Goal: Task Accomplishment & Management: Manage account settings

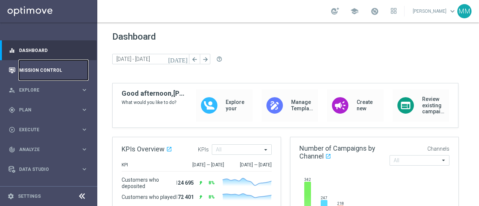
click at [47, 70] on link "Mission Control" at bounding box center [53, 70] width 69 height 20
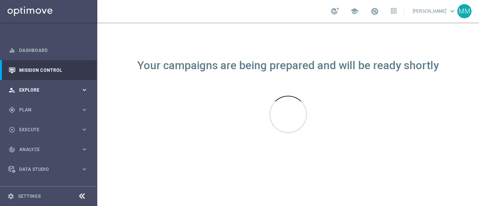
click at [39, 90] on span "Explore" at bounding box center [50, 90] width 62 height 4
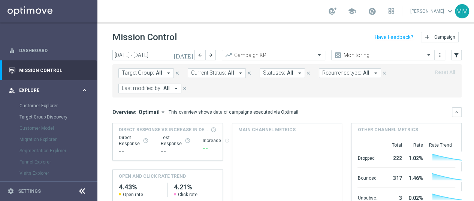
click at [39, 90] on span "Explore" at bounding box center [50, 90] width 62 height 4
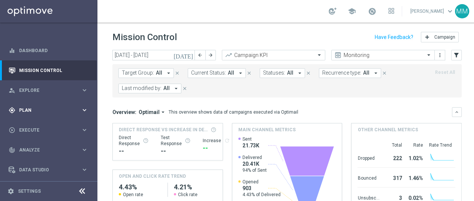
click at [36, 105] on div "gps_fixed Plan keyboard_arrow_right" at bounding box center [48, 110] width 97 height 20
click at [37, 123] on link "Target Groups" at bounding box center [48, 125] width 58 height 6
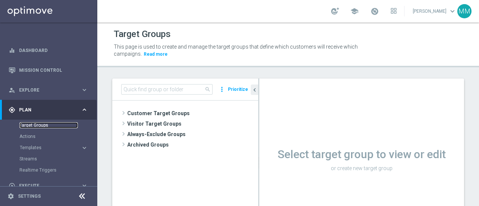
scroll to position [37, 0]
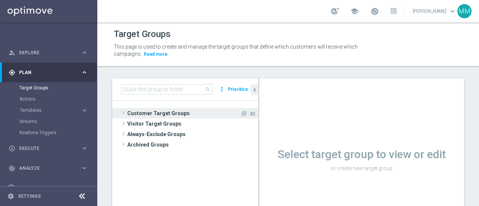
click at [154, 111] on span "Customer Target Groups" at bounding box center [183, 113] width 113 height 10
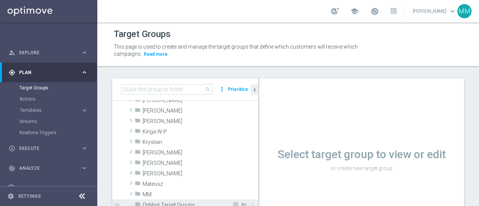
scroll to position [187, 0]
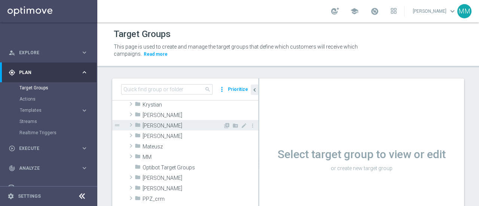
click at [160, 127] on span "[PERSON_NAME]" at bounding box center [183, 126] width 81 height 6
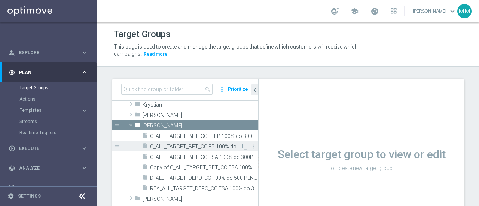
click at [242, 145] on icon "content_copy" at bounding box center [245, 147] width 6 height 6
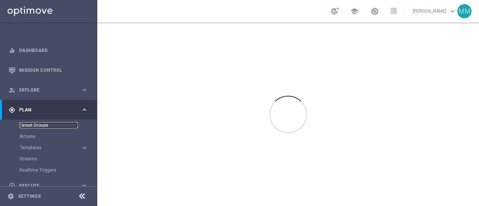
click at [46, 125] on link "Target Groups" at bounding box center [48, 125] width 58 height 6
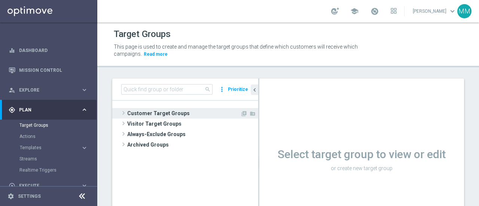
click at [139, 116] on span "Customer Target Groups" at bounding box center [183, 113] width 113 height 10
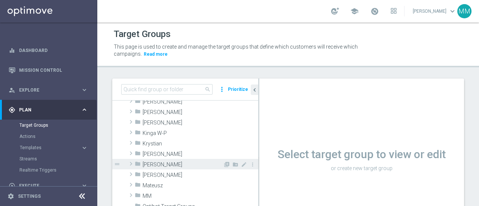
scroll to position [150, 0]
click at [153, 162] on span "[PERSON_NAME]" at bounding box center [183, 163] width 81 height 6
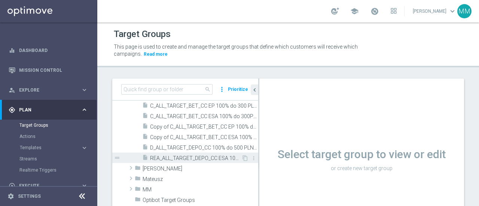
scroll to position [225, 0]
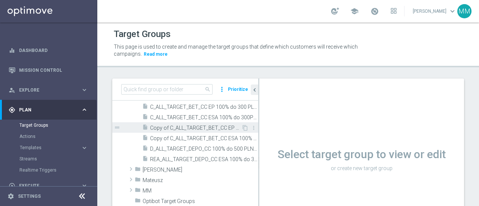
click at [213, 127] on span "Copy of C_ALL_TARGET_BET_CC EP 100% do 300 PLN_040825" at bounding box center [195, 128] width 91 height 6
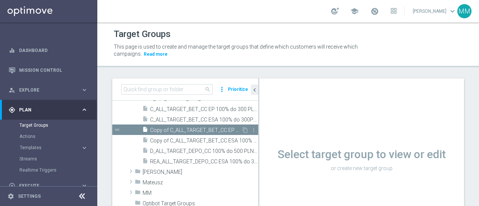
scroll to position [151, 0]
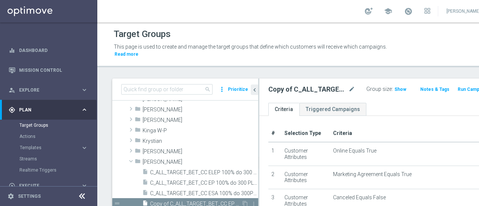
scroll to position [60, 0]
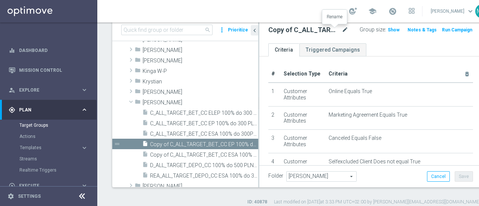
click at [342, 29] on icon "mode_edit" at bounding box center [345, 29] width 7 height 9
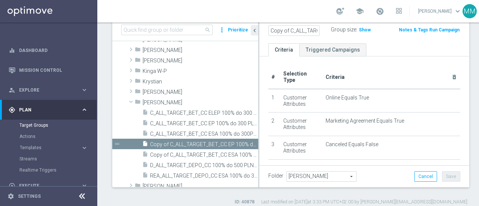
scroll to position [0, 105]
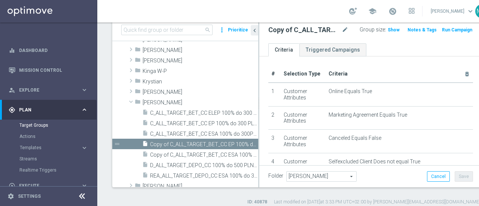
drag, startPoint x: 387, startPoint y: 75, endPoint x: 379, endPoint y: 81, distance: 10.1
click at [387, 75] on th "Criteria delete_forever" at bounding box center [400, 74] width 148 height 17
click at [342, 28] on icon "mode_edit" at bounding box center [345, 29] width 7 height 9
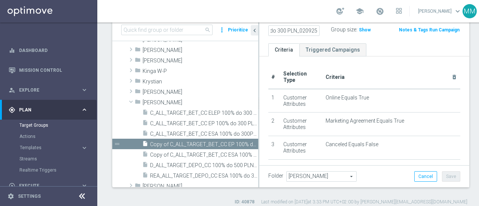
scroll to position [0, 94]
type input "C_ALL_TARGET_BET_CC EL MS 100% do 300 PLN_020925"
click at [359, 28] on span "Show" at bounding box center [365, 29] width 12 height 5
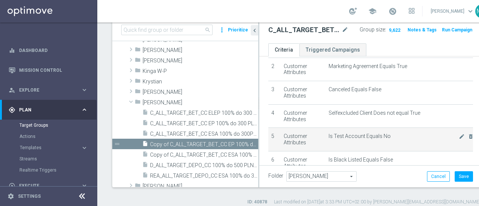
scroll to position [75, 0]
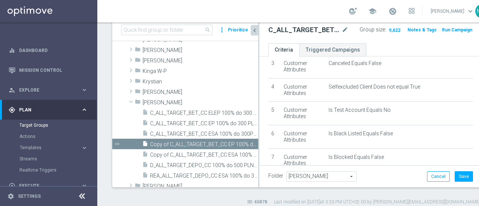
click at [257, 30] on icon "chevron_left" at bounding box center [254, 30] width 7 height 7
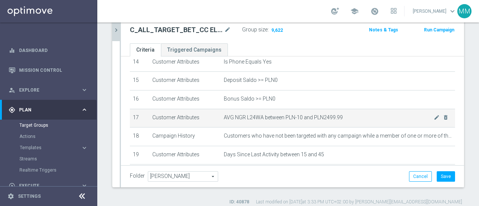
scroll to position [288, 0]
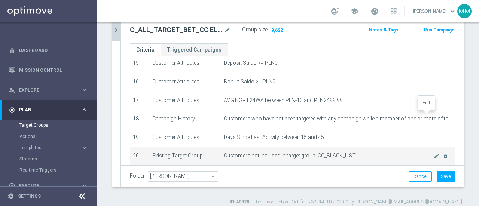
drag, startPoint x: 425, startPoint y: 116, endPoint x: 378, endPoint y: 146, distance: 55.5
click at [0, 0] on icon "mode_edit" at bounding box center [0, 0] width 0 height 0
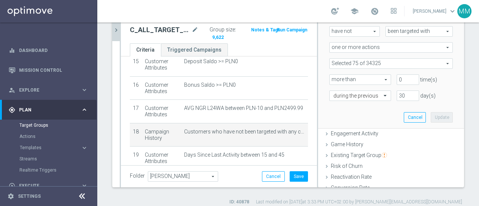
scroll to position [112, 0]
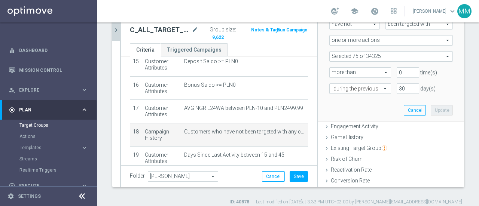
click at [374, 55] on span at bounding box center [391, 57] width 123 height 10
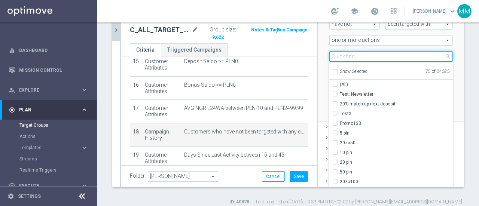
click at [376, 57] on input "search" at bounding box center [392, 56] width 124 height 10
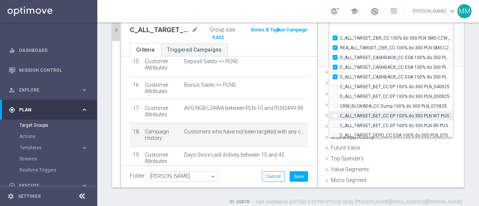
scroll to position [22832, 0]
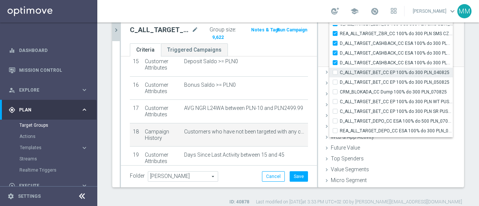
type input "CC"
click at [335, 72] on input "C_ALL_TARGET_BET_CC EP 100% do 300 PLN_040825" at bounding box center [337, 72] width 5 height 5
checkbox input "true"
type input "Selected 76 of 34325"
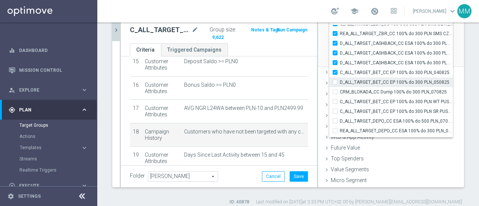
click at [340, 81] on label "D_ALL_TARGET_BET_CC EP 100% do 300 PLN_050825" at bounding box center [396, 83] width 113 height 10
click at [335, 81] on input "D_ALL_TARGET_BET_CC EP 100% do 300 PLN_050825" at bounding box center [337, 82] width 5 height 5
checkbox input "true"
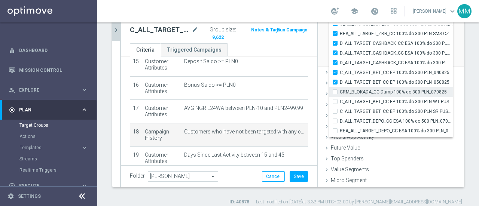
type input "Selected 77 of 34325"
click at [335, 93] on input "CRM_BLOKADA_CC Dump 100% do 300 PLN_070825" at bounding box center [337, 92] width 5 height 5
checkbox input "true"
type input "Selected 78 of 34325"
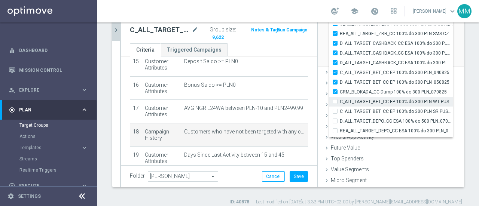
click at [335, 103] on input "C_ALL_TARGET_BET_CC EP 100% do 300 PLN WT PUSH_040825" at bounding box center [337, 101] width 5 height 5
checkbox input "true"
type input "Selected 79 of 34325"
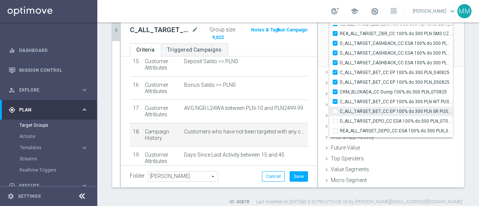
click at [335, 112] on input "C_ALL_TARGET_BET_CC EP 100% do 300 PLN SR PUSH_040825" at bounding box center [337, 111] width 5 height 5
checkbox input "true"
type input "Selected 80 of 34325"
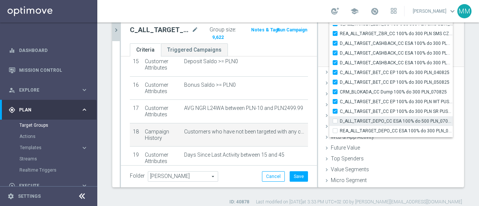
click at [335, 122] on input "D_ALL_TARGET_DEPO_CC ESA 100% do 500 PLN_070825" at bounding box center [337, 121] width 5 height 5
checkbox input "true"
type input "Selected 81 of 34325"
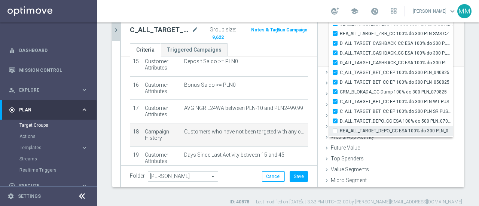
click at [335, 129] on input "REA_ALL_TARGET_DEPO_CC ESA 100% do 300 PLN_070825" at bounding box center [337, 130] width 5 height 5
checkbox input "true"
type input "Selected 82 of 34325"
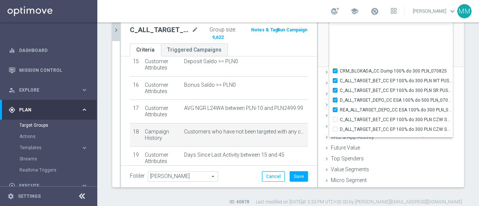
scroll to position [22907, 0]
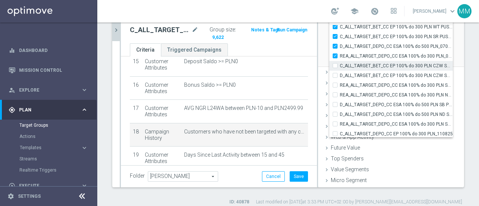
click at [331, 68] on div "C_ALL_TARGET_BET_CC EP 100% do 300 PLN CZW SMS_040825" at bounding box center [392, 66] width 124 height 10
click at [340, 62] on label "C_ALL_TARGET_BET_CC EP 100% do 300 PLN CZW SMS_040825" at bounding box center [396, 66] width 113 height 10
click at [335, 63] on input "C_ALL_TARGET_BET_CC EP 100% do 300 PLN CZW SMS_040825" at bounding box center [337, 65] width 5 height 5
checkbox input "true"
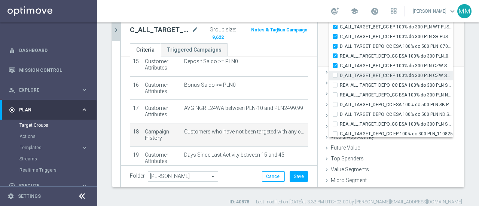
type input "Selected 83 of 34325"
click at [335, 75] on input "D_ALL_TARGET_BET_CC EP 100% do 300 PLN CZW SMS_050825" at bounding box center [337, 75] width 5 height 5
checkbox input "true"
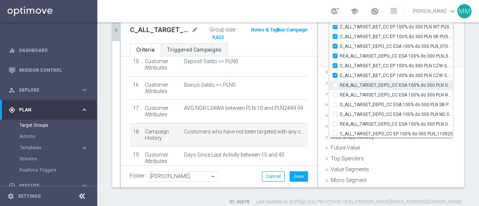
type input "Selected 84 of 34325"
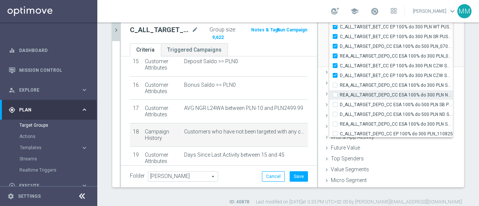
click at [340, 86] on label "REA_ALL_TARGET_DEPO_CC ESA 100% do 300 PLN SB PUSH_070825" at bounding box center [396, 86] width 113 height 10
click at [335, 86] on input "REA_ALL_TARGET_DEPO_CC ESA 100% do 300 PLN SB PUSH_070825" at bounding box center [337, 85] width 5 height 5
checkbox input "true"
type input "Selected 85 of 34325"
click at [335, 96] on input "REA_ALL_TARGET_DEPO_CC ESA 100% do 300 PLN ND SMS_070825" at bounding box center [337, 95] width 5 height 5
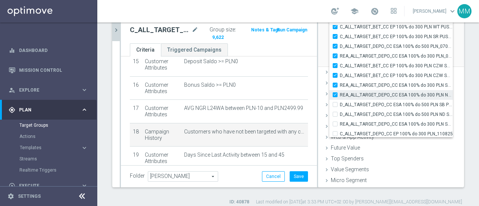
checkbox input "true"
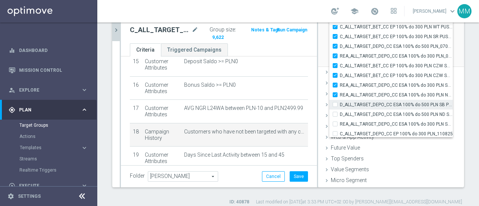
type input "Selected 86 of 34325"
drag, startPoint x: 330, startPoint y: 103, endPoint x: 330, endPoint y: 108, distance: 5.2
click at [335, 104] on input "D_ALL_TARGET_DEPO_CC ESA 100% do 500 PLN SB PUSH _070825" at bounding box center [337, 104] width 5 height 5
checkbox input "true"
type input "Selected 87 of 34325"
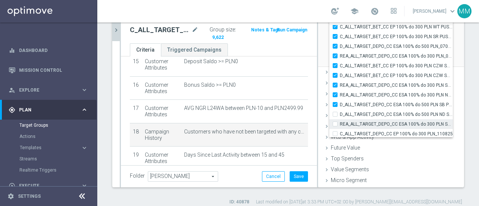
click at [330, 117] on div "D_ALL_TARGET_DEPO_CC ESA 100% do 500 PLN ND SMS_070825" at bounding box center [392, 115] width 124 height 10
click at [335, 124] on input "REA_ALL_TARGET_DEPO_CC ESA 100% do 300 PLN SMS_070825" at bounding box center [337, 124] width 5 height 5
checkbox input "true"
type input "Selected 88 of 34325"
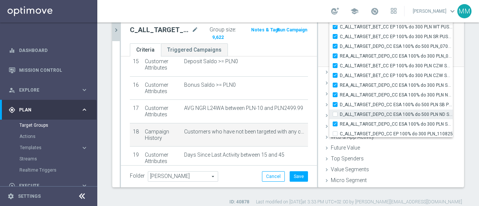
click at [340, 114] on label "D_ALL_TARGET_DEPO_CC ESA 100% do 500 PLN ND SMS_070825" at bounding box center [396, 115] width 113 height 10
click at [335, 114] on input "D_ALL_TARGET_DEPO_CC ESA 100% do 500 PLN ND SMS_070825" at bounding box center [337, 114] width 5 height 5
checkbox input "true"
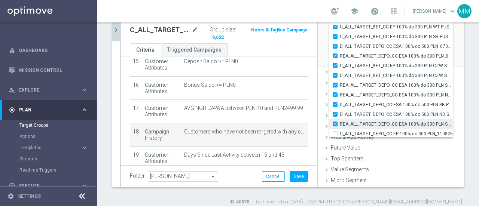
type input "Selected 89 of 34325"
click at [335, 131] on input "C_ALL_TARGET_DEPO_CC EP 100% do 300 PLN_110825" at bounding box center [337, 133] width 5 height 5
checkbox input "true"
type input "Selected 90 of 34325"
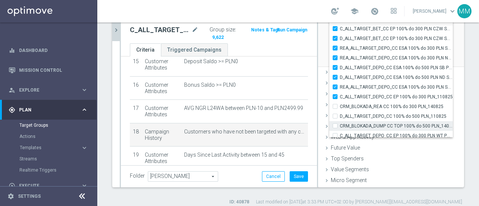
scroll to position [22945, 0]
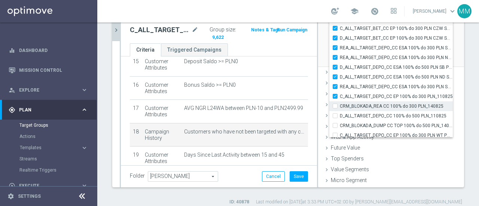
drag, startPoint x: 329, startPoint y: 105, endPoint x: 330, endPoint y: 109, distance: 3.8
click at [340, 105] on label "CRM_BLOKADA_REA CC 100% do 300 PLN_140825" at bounding box center [396, 107] width 113 height 10
click at [335, 105] on input "CRM_BLOKADA_REA CC 100% do 300 PLN_140825" at bounding box center [337, 106] width 5 height 5
checkbox input "true"
type input "Selected 91 of 34325"
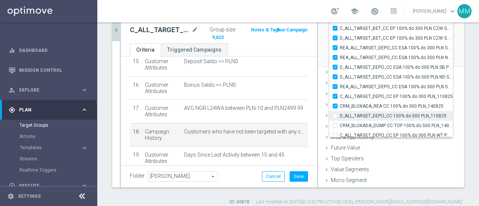
click at [335, 116] on input "D_ALL_TARGET_DEPO_CC 100% do 500 PLN_110825" at bounding box center [337, 115] width 5 height 5
checkbox input "true"
type input "Selected 92 of 34325"
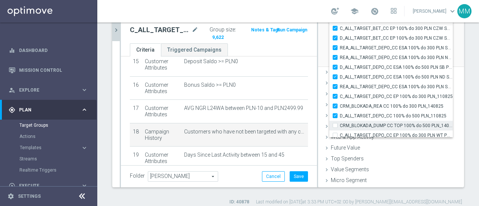
click at [335, 126] on input "CRM_BLOKADA_DUMP CC TOP 100% do 500 PLN_140825" at bounding box center [337, 125] width 5 height 5
checkbox input "true"
type input "Selected 93 of 34325"
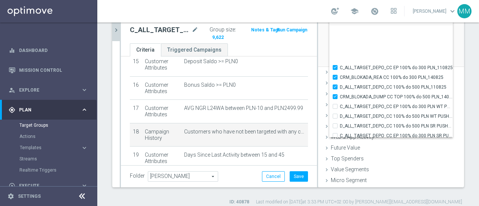
scroll to position [23020, 0]
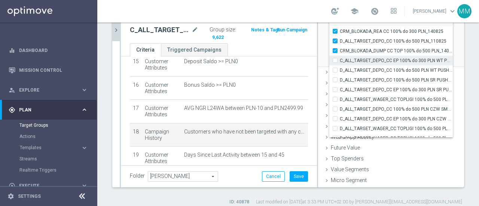
click at [335, 60] on input "C_ALL_TARGET_DEPO_CC EP 100% do 300 PLN WT PUSH_110825" at bounding box center [337, 60] width 5 height 5
checkbox input "true"
type input "Selected 94 of 34325"
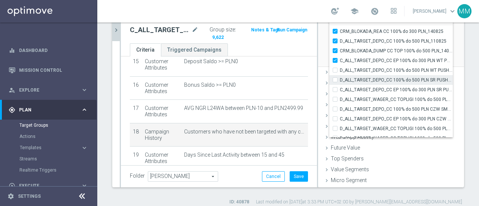
drag, startPoint x: 329, startPoint y: 73, endPoint x: 330, endPoint y: 81, distance: 7.9
click at [330, 74] on div "D_ALL_TARGET_DEPO_CC 100% do 500 PLN WT PUSH_110825" at bounding box center [392, 71] width 124 height 10
click at [340, 80] on label "D_ALL_TARGET_DEPO_CC 100% do 500 PLN SR PUSH_110825" at bounding box center [396, 80] width 113 height 10
click at [335, 80] on input "D_ALL_TARGET_DEPO_CC 100% do 500 PLN SR PUSH_110825" at bounding box center [337, 80] width 5 height 5
checkbox input "true"
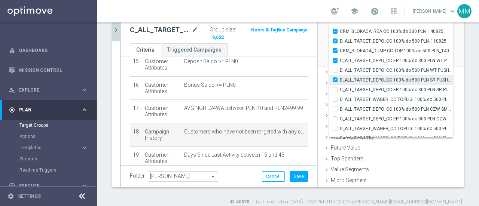
type input "Selected 95 of 34325"
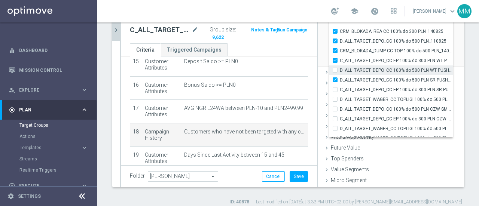
click at [335, 68] on input "D_ALL_TARGET_DEPO_CC 100% do 500 PLN WT PUSH_110825" at bounding box center [337, 70] width 5 height 5
checkbox input "true"
type input "Selected 96 of 34325"
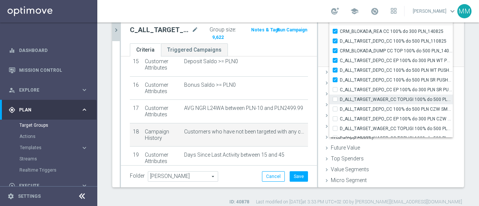
click at [335, 97] on input "D_ALL_TARGET_WAGER_CC TOPLIGI 100% do 500 PLN_140825" at bounding box center [337, 99] width 5 height 5
checkbox input "true"
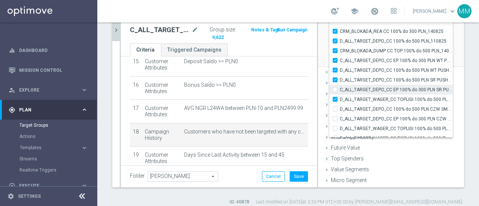
type input "Selected 97 of 34325"
click at [340, 89] on label "C_ALL_TARGET_DEPO_CC EP 100% do 300 PLN SR PUSH_110825" at bounding box center [396, 90] width 113 height 10
click at [335, 89] on input "C_ALL_TARGET_DEPO_CC EP 100% do 300 PLN SR PUSH_110825" at bounding box center [337, 89] width 5 height 5
checkbox input "true"
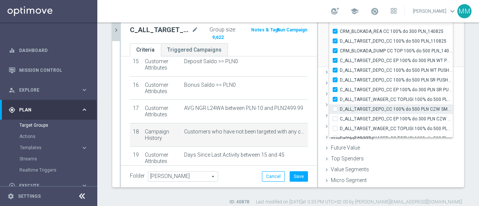
type input "Selected 98 of 34325"
click at [335, 110] on input "D_ALL_TARGET_DEPO_CC 100% do 500 PLN CZW SMS_110825" at bounding box center [337, 109] width 5 height 5
checkbox input "true"
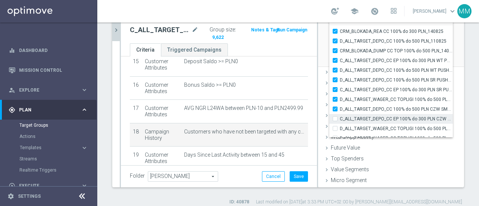
type input "Selected 99 of 34325"
click at [335, 120] on input "C_ALL_TARGET_DEPO_CC EP 100% do 300 PLN CZW SMS_110825" at bounding box center [337, 118] width 5 height 5
checkbox input "true"
type input "Selected 100 of 34325"
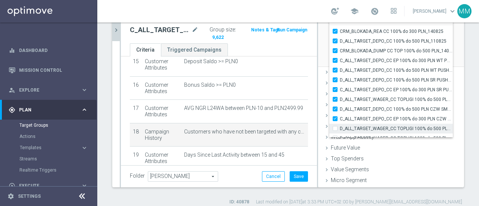
click at [335, 128] on input "D_ALL_TARGET_WAGER_CC TOPLIGI 100% do 500 PLN SB PUSH_140825" at bounding box center [337, 128] width 5 height 5
checkbox input "true"
type input "Selected 101 of 34325"
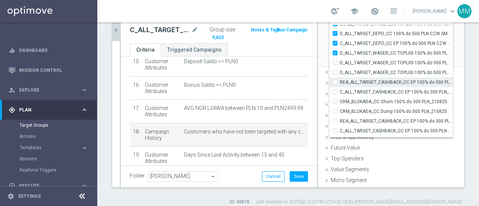
scroll to position [23095, 0]
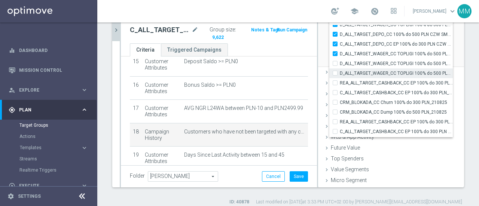
drag, startPoint x: 329, startPoint y: 63, endPoint x: 330, endPoint y: 72, distance: 9.9
click at [340, 63] on label "D_ALL_TARGET_WAGER_CC TOPLIGI 100% do 500 PLN ND SMS_140825" at bounding box center [396, 64] width 113 height 10
click at [335, 63] on input "D_ALL_TARGET_WAGER_CC TOPLIGI 100% do 500 PLN ND SMS_140825" at bounding box center [337, 63] width 5 height 5
checkbox input "true"
type input "Selected 102 of 34325"
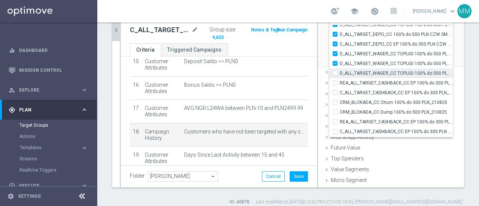
click at [335, 73] on input "D_ALL_TARGET_WAGER_CC TOPLIGI 100% do 500 PLN PT PUSH_140825" at bounding box center [337, 73] width 5 height 5
checkbox input "true"
type input "Selected 103 of 34325"
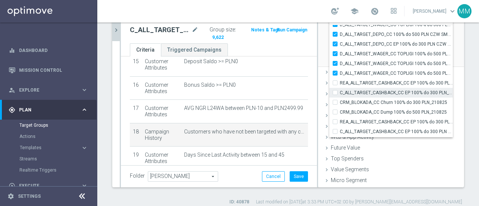
click at [330, 87] on div "REA_ALL_TARGET_CASHBACK_CC EP 100% do 300 PLN_180825" at bounding box center [392, 83] width 124 height 10
click at [335, 93] on input "C_ALL_TARGET_CASHBACK_CC EP 100% do 300 PLN_180825" at bounding box center [337, 92] width 5 height 5
checkbox input "true"
type input "Selected 104 of 34325"
drag, startPoint x: 328, startPoint y: 82, endPoint x: 329, endPoint y: 94, distance: 11.6
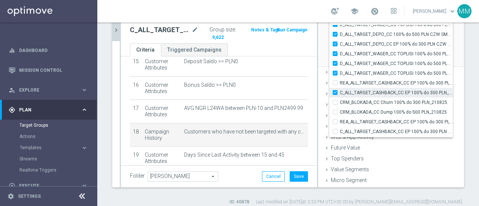
click at [340, 83] on label "REA_ALL_TARGET_CASHBACK_CC EP 100% do 300 PLN_180825" at bounding box center [396, 83] width 113 height 10
click at [335, 83] on input "REA_ALL_TARGET_CASHBACK_CC EP 100% do 300 PLN_180825" at bounding box center [337, 83] width 5 height 5
checkbox input "true"
type input "Selected 105 of 34325"
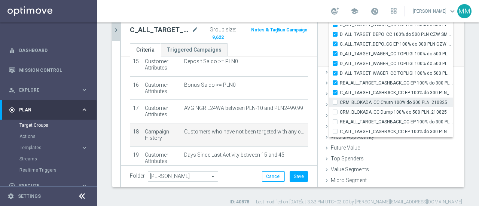
click at [340, 101] on label "CRM_BLOKADA_CC Churn 100% do 300 PLN_210825" at bounding box center [396, 103] width 113 height 10
click at [335, 101] on input "CRM_BLOKADA_CC Churn 100% do 300 PLN_210825" at bounding box center [337, 102] width 5 height 5
checkbox input "true"
type input "Selected 106 of 34325"
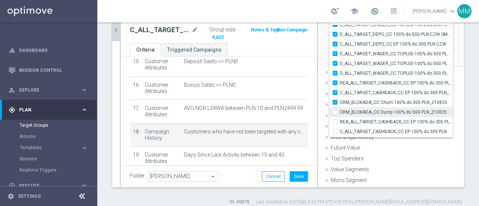
click at [335, 112] on input "CRM_BLOKADA_CC Dump 100% do 500 PLN_210825" at bounding box center [337, 112] width 5 height 5
checkbox input "true"
type input "Selected 107 of 34325"
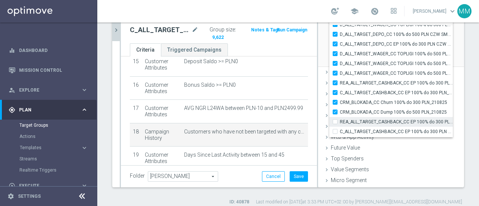
click at [335, 120] on input "REA_ALL_TARGET_CASHBACK_CC EP 100% do 300 PLN WT PUSH_180825" at bounding box center [337, 121] width 5 height 5
checkbox input "true"
type input "Selected 108 of 34325"
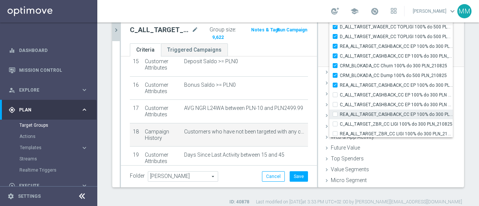
scroll to position [23132, 0]
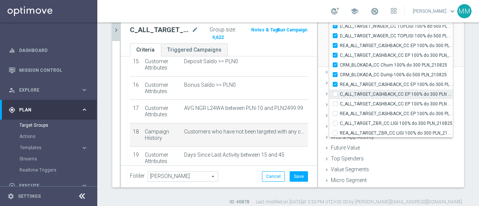
click at [335, 92] on input "C_ALL_TARGET_CASHBACK_CC EP 100% do 300 PLN WT PUSH_180825" at bounding box center [337, 94] width 5 height 5
checkbox input "true"
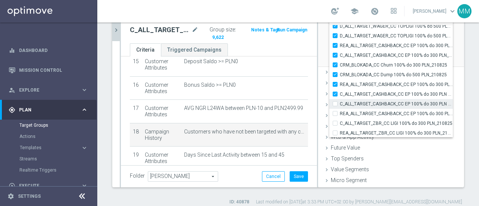
type input "Selected 109 of 34325"
click at [335, 102] on input "C_ALL_TARGET_CASHBACK_CC EP 100% do 300 PLN SR PUSH_180825" at bounding box center [337, 104] width 5 height 5
checkbox input "true"
type input "Selected 110 of 34325"
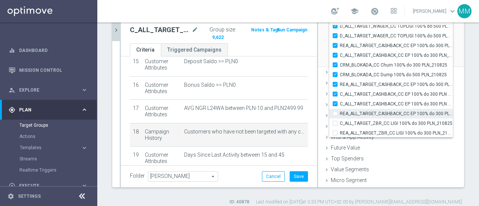
click at [330, 111] on div "REA_ALL_TARGET_CASHBACK_CC EP 100% do 300 PLN SR PUSH_180825" at bounding box center [392, 114] width 124 height 10
click at [340, 114] on label "REA_ALL_TARGET_CASHBACK_CC EP 100% do 300 PLN SR PUSH_180825" at bounding box center [396, 114] width 113 height 10
click at [335, 114] on input "REA_ALL_TARGET_CASHBACK_CC EP 100% do 300 PLN SR PUSH_180825" at bounding box center [337, 113] width 5 height 5
checkbox input "true"
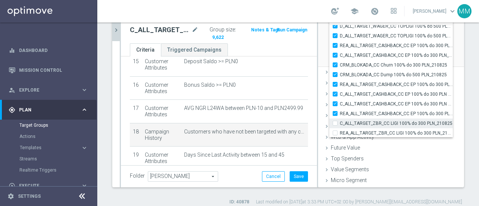
type input "Selected 111 of 34325"
click at [335, 123] on input "C_ALL_TARGET_ZBR_CC LIGI 100% do 300 PLN_210825" at bounding box center [337, 123] width 5 height 5
checkbox input "true"
type input "Selected 112 of 34325"
click at [335, 131] on input "REA_ALL_TARGET_ZBR_CC LIGI 100% do 300 PLN_210825" at bounding box center [337, 133] width 5 height 5
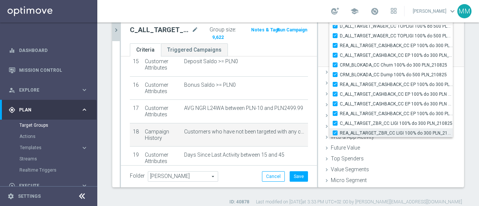
checkbox input "true"
type input "Selected 113 of 34325"
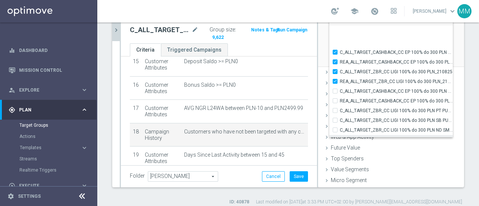
scroll to position [23207, 0]
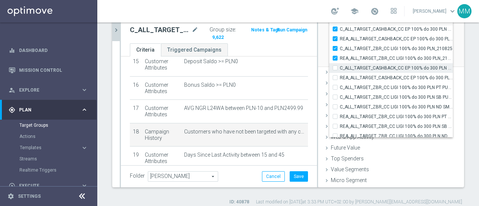
click at [335, 67] on input "C_ALL_TARGET_CASHBACK_CC EP 100% do 300 PLN CZW SMS_180825" at bounding box center [337, 68] width 5 height 5
checkbox input "true"
type input "Selected 114 of 34325"
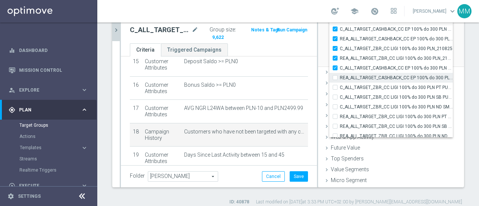
click at [335, 78] on input "REA_ALL_TARGET_CASHBACK_CC EP 100% do 300 PLN CZW SMS_180825" at bounding box center [337, 77] width 5 height 5
checkbox input "true"
type input "Selected 115 of 34325"
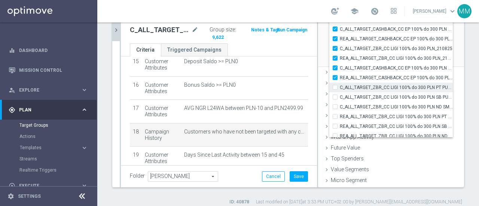
click at [335, 88] on input "C_ALL_TARGET_ZBR_CC LIGI 100% do 300 PLN PT PUSH_210825" at bounding box center [337, 87] width 5 height 5
checkbox input "true"
type input "Selected 116 of 34325"
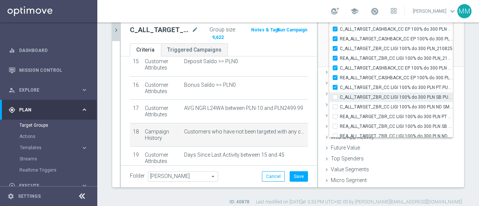
click at [331, 101] on div "C_ALL_TARGET_ZBR_CC LIGI 100% do 300 PLN SB PUSH_210825" at bounding box center [392, 98] width 124 height 10
click at [340, 99] on label "C_ALL_TARGET_ZBR_CC LIGI 100% do 300 PLN SB PUSH_210825" at bounding box center [396, 98] width 113 height 10
click at [335, 99] on input "C_ALL_TARGET_ZBR_CC LIGI 100% do 300 PLN SB PUSH_210825" at bounding box center [337, 97] width 5 height 5
checkbox input "true"
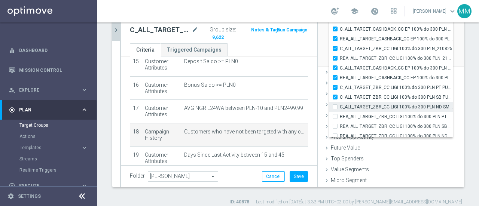
type input "Selected 117 of 34325"
click at [335, 107] on input "C_ALL_TARGET_ZBR_CC LIGI 100% do 300 PLN ND SMS_210825" at bounding box center [337, 106] width 5 height 5
checkbox input "true"
type input "Selected 118 of 34325"
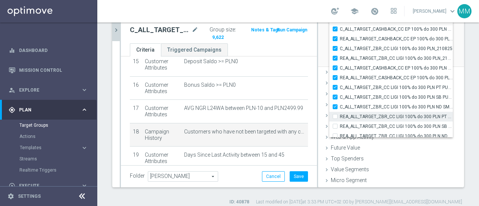
click at [335, 116] on input "REA_ALL_TARGET_ZBR_CC LIGI 100% do 300 PLN PT PUSH_210825" at bounding box center [337, 116] width 5 height 5
checkbox input "true"
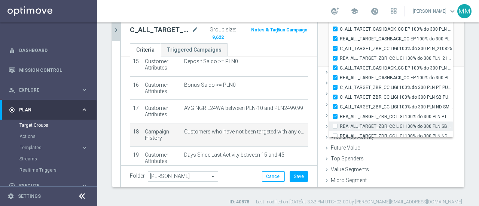
type input "Selected 119 of 34325"
click at [335, 124] on input "REA_ALL_TARGET_ZBR_CC LIGI 100% do 300 PLN SB PUSH_210825" at bounding box center [337, 126] width 5 height 5
checkbox input "true"
type input "Selected 120 of 34325"
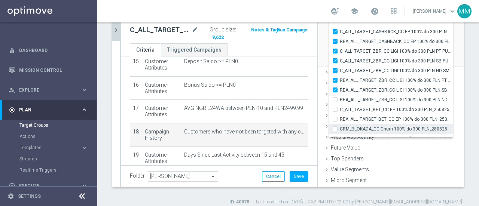
scroll to position [23244, 0]
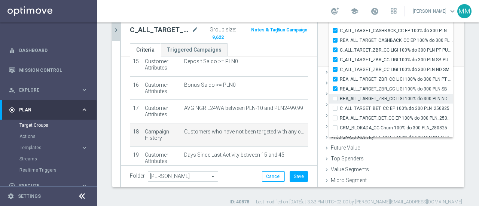
click at [340, 100] on label "REA_ALL_TARGET_ZBR_CC LIGI 100% do 300 PLN ND SMS_210825" at bounding box center [396, 99] width 113 height 10
click at [335, 100] on input "REA_ALL_TARGET_ZBR_CC LIGI 100% do 300 PLN ND SMS_210825" at bounding box center [337, 98] width 5 height 5
checkbox input "true"
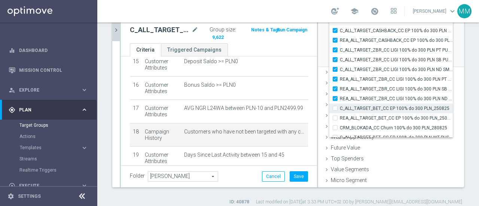
type input "Selected 121 of 34325"
click at [340, 108] on label "C_ALL_TARGET_BET_CC EP 100% do 300 PLN_250825" at bounding box center [396, 109] width 113 height 10
click at [335, 108] on input "C_ALL_TARGET_BET_CC EP 100% do 300 PLN_250825" at bounding box center [337, 108] width 5 height 5
checkbox input "true"
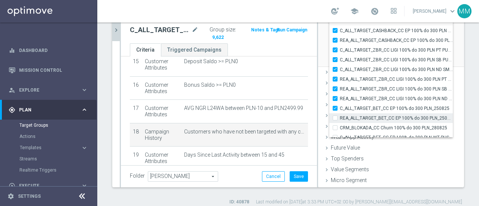
type input "Selected 122 of 34325"
click at [335, 117] on input "REA_ALL_TARGET_BET_CC EP 100% do 300 PLN_250825" at bounding box center [337, 118] width 5 height 5
checkbox input "true"
type input "Selected 123 of 34325"
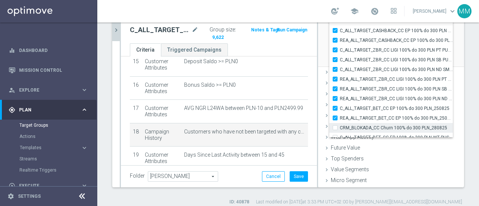
click at [340, 126] on label "CRM_BLOKADA_CC Churn 100% do 300 PLN_280825" at bounding box center [396, 128] width 113 height 10
click at [335, 126] on input "CRM_BLOKADA_CC Churn 100% do 300 PLN_280825" at bounding box center [337, 127] width 5 height 5
checkbox input "true"
type input "Selected 124 of 34325"
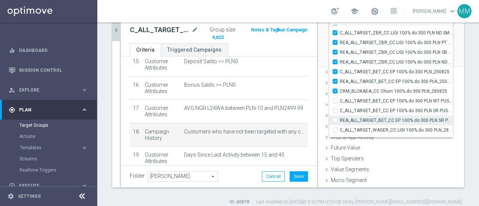
scroll to position [23282, 0]
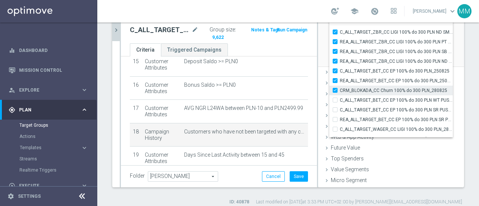
click at [340, 90] on label "CRM_BLOKADA_CC Churn 100% do 300 PLN_280825" at bounding box center [396, 91] width 113 height 10
click at [335, 90] on input "CRM_BLOKADA_CC Churn 100% do 300 PLN_280825" at bounding box center [337, 90] width 5 height 5
checkbox input "false"
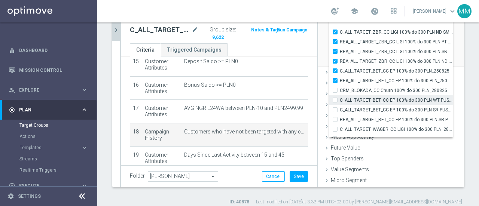
type input "Selected 123 of 34325"
click at [335, 99] on input "C_ALL_TARGET_BET_CC EP 100% do 300 PLN WT PUSH_250825" at bounding box center [337, 100] width 5 height 5
checkbox input "true"
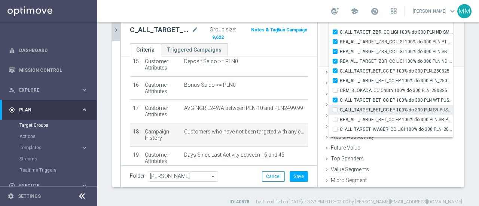
type input "Selected 124 of 34325"
click at [335, 108] on input "C_ALL_TARGET_BET_CC EP 100% do 300 PLN SR PUSH_250825" at bounding box center [337, 109] width 5 height 5
checkbox input "true"
type input "Selected 125 of 34325"
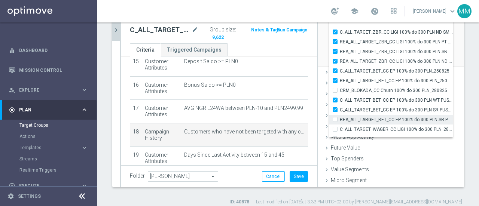
click at [335, 118] on input "REA_ALL_TARGET_BET_CC EP 100% do 300 PLN SR PUSH_250825" at bounding box center [337, 119] width 5 height 5
checkbox input "true"
type input "Selected 126 of 34325"
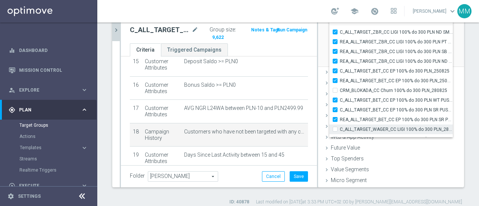
click at [335, 129] on input "C_ALL_TARGET_WAGER_CC LIGI 100% do 300 PLN_280825" at bounding box center [337, 129] width 5 height 5
checkbox input "true"
type input "Selected 127 of 34325"
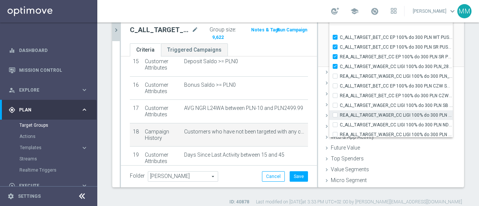
scroll to position [23357, 0]
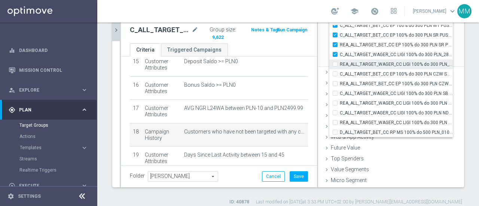
click at [335, 65] on input "REA_ALL_TARGET_WAGER_CC LIGI 100% do 300 PLN_280825" at bounding box center [337, 64] width 5 height 5
checkbox input "true"
type input "Selected 128 of 34325"
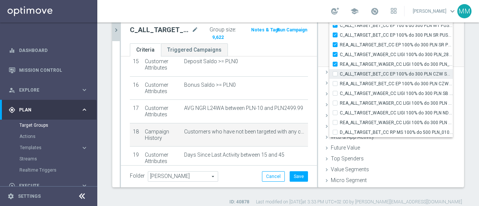
click at [335, 74] on input "C_ALL_TARGET_BET_CC EP 100% do 300 PLN CZW SMS_250825" at bounding box center [337, 74] width 5 height 5
checkbox input "true"
type input "Selected 129 of 34325"
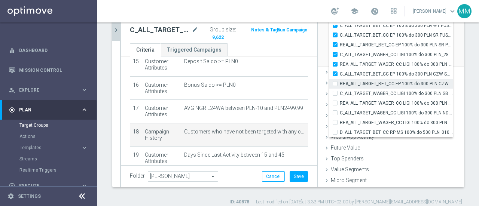
click at [335, 84] on input "REA_ALL_TARGET_BET_CC EP 100% do 300 PLN CZW SMS_250825" at bounding box center [337, 83] width 5 height 5
checkbox input "true"
type input "Selected 130 of 34325"
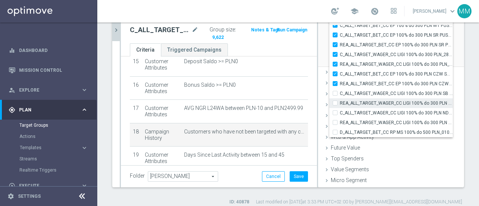
click at [330, 96] on div "C_ALL_TARGET_WAGER_CC LIGI 100% do 300 PLN SB PUSH_280825" at bounding box center [392, 94] width 124 height 10
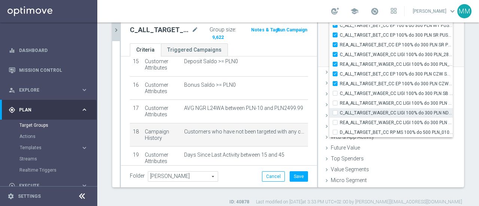
click at [330, 106] on div "REA_ALL_TARGET_WAGER_CC LIGI 100% do 300 PLN SB PUSH_280825" at bounding box center [392, 104] width 124 height 10
click at [340, 114] on label "C_ALL_TARGET_WAGER_CC LIGI 100% do 300 PLN ND SMS_280825" at bounding box center [396, 113] width 113 height 10
click at [335, 114] on input "C_ALL_TARGET_WAGER_CC LIGI 100% do 300 PLN ND SMS_280825" at bounding box center [337, 112] width 5 height 5
checkbox input "true"
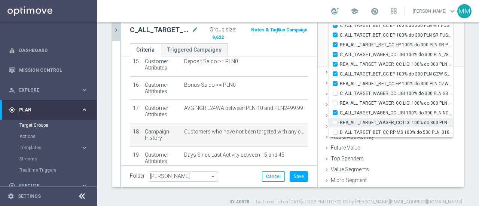
type input "Selected 131 of 34325"
click at [335, 122] on input "REA_ALL_TARGET_WAGER_CC LIGI 100% do 300 PLN ND SMS_280825" at bounding box center [337, 122] width 5 height 5
checkbox input "true"
type input "Selected 132 of 34325"
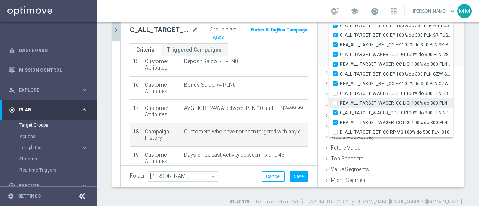
click at [335, 104] on input "REA_ALL_TARGET_WAGER_CC LIGI 100% do 300 PLN SB PUSH_280825" at bounding box center [337, 103] width 5 height 5
checkbox input "true"
type input "Selected 133 of 34325"
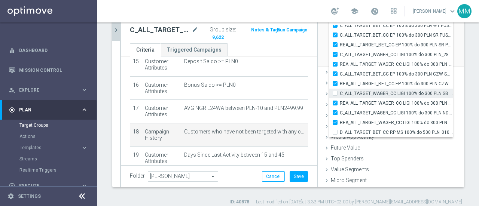
click at [335, 94] on input "C_ALL_TARGET_WAGER_CC LIGI 100% do 300 PLN SB PUSH_280825" at bounding box center [337, 93] width 5 height 5
checkbox input "true"
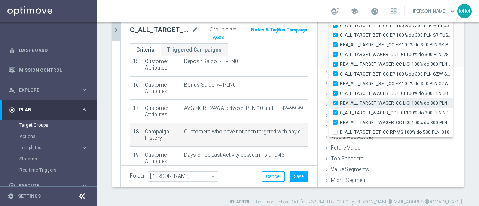
type input "Selected 134 of 34325"
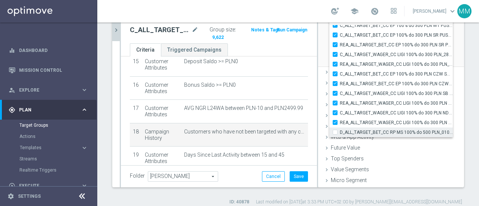
click at [335, 131] on input "D_ALL_TARGET_BET_CC RP MS 100% do 500 PLN_010925" at bounding box center [337, 132] width 5 height 5
checkbox input "true"
type input "Selected 135 of 34325"
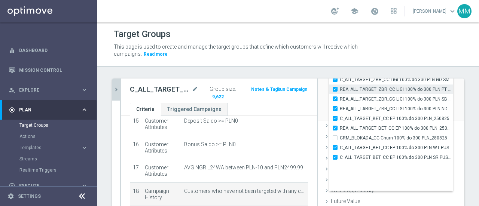
scroll to position [23254, 0]
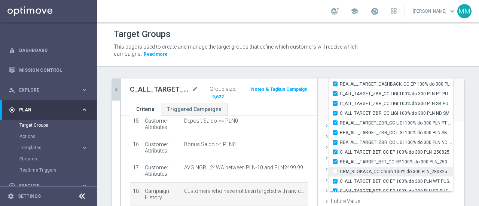
click at [335, 171] on input "CRM_BLOKADA_CC Churn 100% do 300 PLN_280825" at bounding box center [337, 171] width 5 height 5
checkbox input "true"
type input "Selected 136 of 34325"
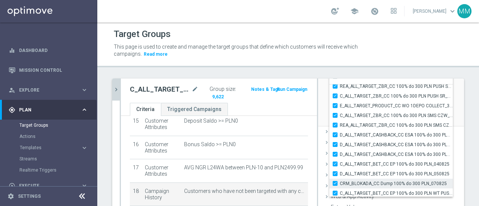
scroll to position [22806, 0]
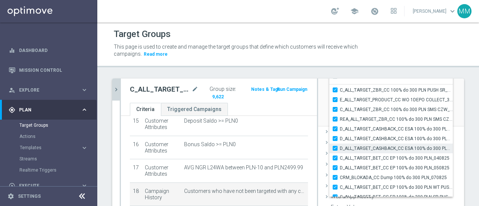
click at [335, 146] on input "D_ALL_TARGET_CASHBACK_CC ESA 100% do 300 PLN SMS_010825" at bounding box center [337, 148] width 5 height 5
checkbox input "false"
type input "Selected 135 of 34325"
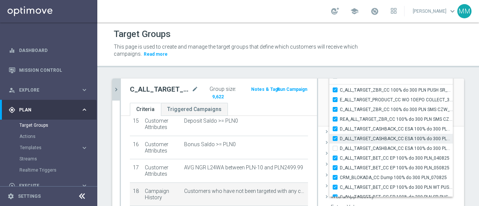
click at [335, 137] on input "D_ALL_TARGET_CASHBACK_CC ESA 100% do 300 PLN PUSH_010825" at bounding box center [337, 138] width 5 height 5
checkbox input "false"
type input "Selected 134 of 34325"
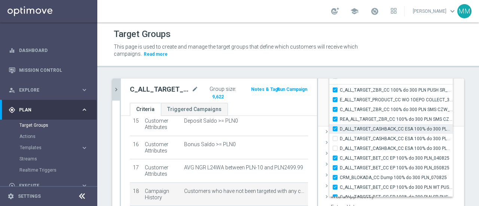
click at [335, 128] on input "D_ALL_TARGET_CASHBACK_CC ESA 100% do 300 PLN_010825" at bounding box center [337, 129] width 5 height 5
checkbox input "false"
type input "Selected 133 of 34325"
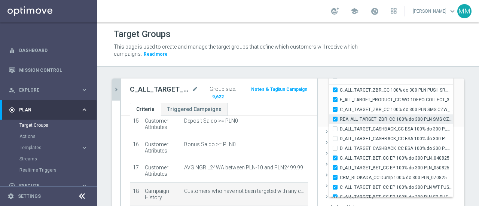
click at [335, 120] on input "REA_ALL_TARGET_ZBR_CC 100% do 300 PLN SMS CZW_280725" at bounding box center [337, 119] width 5 height 5
checkbox input "false"
type input "Selected 132 of 34325"
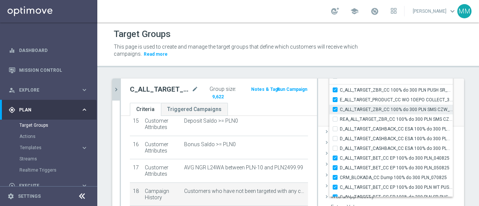
drag, startPoint x: 329, startPoint y: 109, endPoint x: 329, endPoint y: 104, distance: 4.9
click at [340, 109] on label "C_ALL_TARGET_ZBR_CC 100% do 300 PLN SMS CZW_280725" at bounding box center [396, 110] width 113 height 10
click at [335, 109] on input "C_ALL_TARGET_ZBR_CC 100% do 300 PLN SMS CZW_280725" at bounding box center [337, 109] width 5 height 5
checkbox input "false"
type input "Selected 131 of 34325"
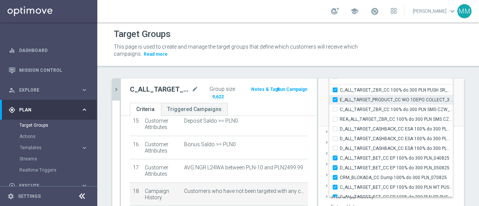
drag, startPoint x: 329, startPoint y: 99, endPoint x: 329, endPoint y: 95, distance: 4.1
click at [340, 99] on label "E_ALL_TARGET_PRODUCT_CC WO 1DEPO COLLECT_310725" at bounding box center [396, 100] width 113 height 10
click at [335, 99] on input "E_ALL_TARGET_PRODUCT_CC WO 1DEPO COLLECT_310725" at bounding box center [337, 99] width 5 height 5
checkbox input "false"
type input "Selected 130 of 34325"
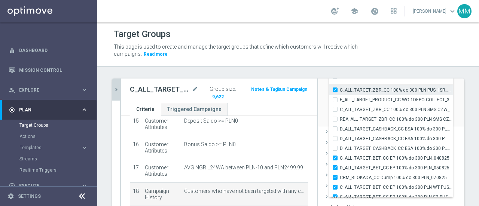
click at [340, 89] on label "C_ALL_TARGET_ZBR_CC 100% do 300 PLN PUSH SR_280725" at bounding box center [396, 90] width 113 height 10
click at [335, 89] on input "C_ALL_TARGET_ZBR_CC 100% do 300 PLN PUSH SR_280725" at bounding box center [337, 90] width 5 height 5
checkbox input "false"
type input "Selected 129 of 34325"
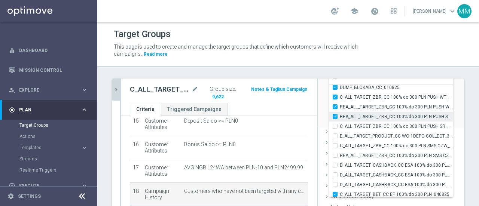
scroll to position [22769, 0]
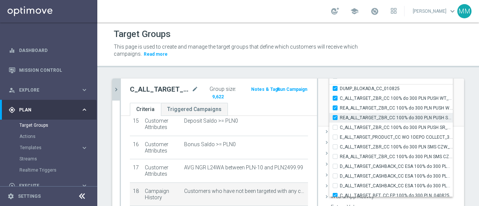
click at [335, 116] on input "REA_ALL_TARGET_ZBR_CC 100% do 300 PLN PUSH SR_280725" at bounding box center [337, 117] width 5 height 5
checkbox input "false"
type input "Selected 128 of 34325"
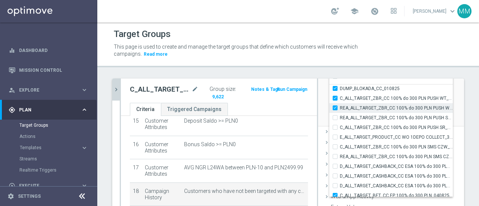
click at [335, 106] on input "REA_ALL_TARGET_ZBR_CC 100% do 300 PLN PUSH WT_280725" at bounding box center [337, 108] width 5 height 5
checkbox input "false"
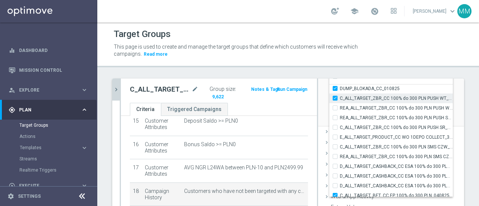
type input "Selected 127 of 34325"
click at [340, 95] on label "C_ALL_TARGET_ZBR_CC 100% do 300 PLN PUSH WT_280725" at bounding box center [396, 99] width 113 height 10
click at [335, 96] on input "C_ALL_TARGET_ZBR_CC 100% do 300 PLN PUSH WT_280725" at bounding box center [337, 98] width 5 height 5
checkbox input "false"
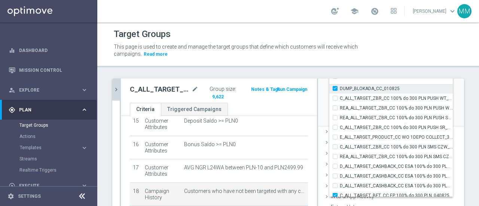
type input "Selected 126 of 34325"
click at [335, 87] on input "DUMP_BLOKADA_CC_010825" at bounding box center [337, 88] width 5 height 5
checkbox input "false"
type input "Selected 125 of 34325"
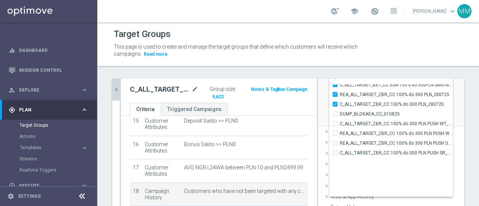
scroll to position [22694, 0]
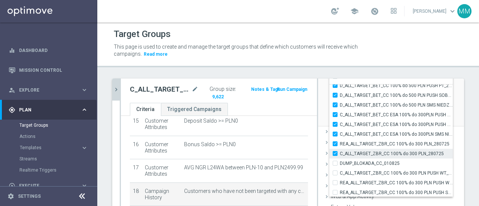
click at [335, 152] on input "C_ALL_TARGET_ZBR_CC 100% do 300 PLN_280725" at bounding box center [337, 153] width 5 height 5
checkbox input "false"
type input "Selected 124 of 34325"
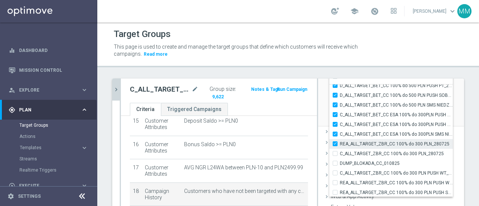
click at [340, 143] on label "REA_ALL_TARGET_ZBR_CC 100% do 300 PLN_280725" at bounding box center [396, 144] width 113 height 10
click at [335, 143] on input "REA_ALL_TARGET_ZBR_CC 100% do 300 PLN_280725" at bounding box center [337, 144] width 5 height 5
checkbox input "false"
type input "Selected 123 of 34325"
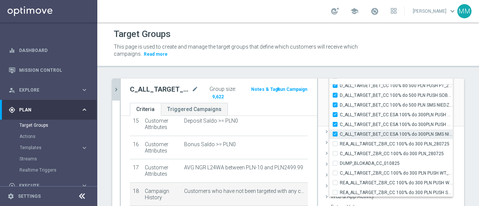
click at [330, 136] on div "C_ALL_TARGET_BET_CC ESA 100% do 300PLN SMS NIEDZ_240725" at bounding box center [392, 135] width 124 height 10
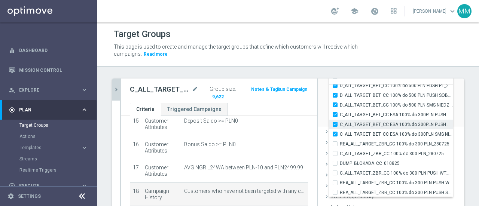
click at [340, 122] on label "C_ALL_TARGET_BET_CC ESA 100% do 300PLN PUSH SOB_240725" at bounding box center [396, 125] width 113 height 10
click at [335, 122] on input "C_ALL_TARGET_BET_CC ESA 100% do 300PLN PUSH SOB_240725" at bounding box center [337, 124] width 5 height 5
checkbox input "false"
type input "Selected 122 of 34325"
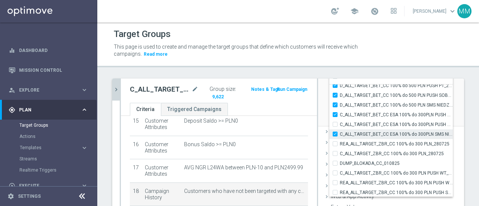
click at [330, 135] on div "C_ALL_TARGET_BET_CC ESA 100% do 300PLN SMS NIEDZ_240725" at bounding box center [392, 135] width 124 height 10
click at [340, 132] on label "C_ALL_TARGET_BET_CC ESA 100% do 300PLN SMS NIEDZ_240725" at bounding box center [396, 135] width 113 height 10
click at [335, 132] on input "C_ALL_TARGET_BET_CC ESA 100% do 300PLN SMS NIEDZ_240725" at bounding box center [337, 134] width 5 height 5
checkbox input "false"
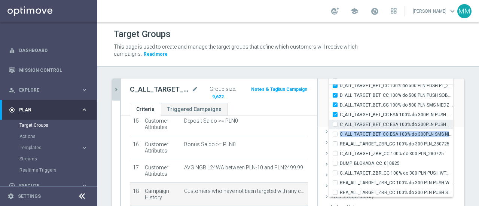
type input "Selected 121 of 34325"
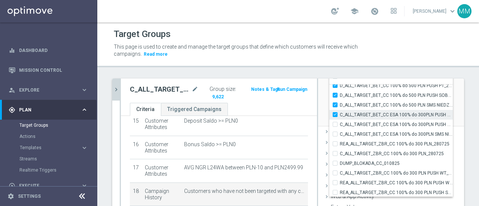
click at [335, 113] on input "C_ALL_TARGET_BET_CC ESA 100% do 300PLN PUSH PT_240725" at bounding box center [337, 114] width 5 height 5
checkbox input "false"
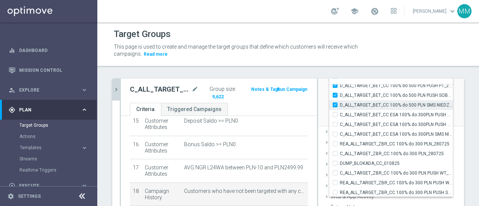
type input "Selected 120 of 34325"
click at [335, 104] on input "D_ALL_TARGET_BET_CC 100% do 500 PLN SMS NIEDZ_240725" at bounding box center [337, 105] width 5 height 5
checkbox input "false"
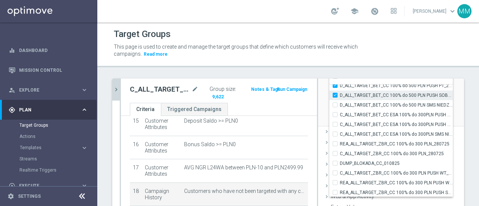
type input "Selected 119 of 34325"
click at [335, 95] on input "D_ALL_TARGET_BET_CC 100% do 500 PLN PUSH SOB_240725" at bounding box center [337, 95] width 5 height 5
checkbox input "false"
type input "Selected 118 of 34325"
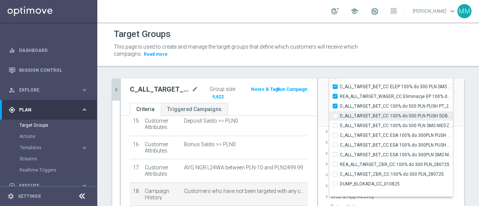
scroll to position [22656, 0]
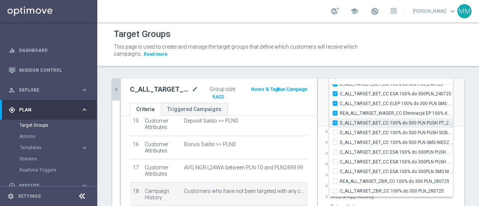
click at [335, 122] on input "D_ALL_TARGET_BET_CC 100% do 500 PLN PUSH PT_240725" at bounding box center [337, 123] width 5 height 5
checkbox input "false"
type input "Selected 117 of 34325"
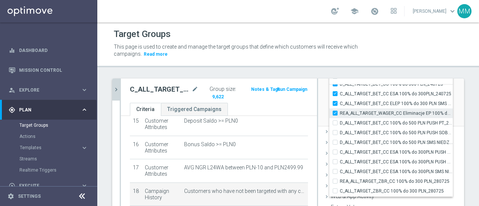
click at [335, 111] on input "REA_ALL_TARGET_WAGER_CC Eliminacje EP 100% do 300 PLN SMS CZW_210725" at bounding box center [337, 113] width 5 height 5
checkbox input "false"
type input "Selected 116 of 34325"
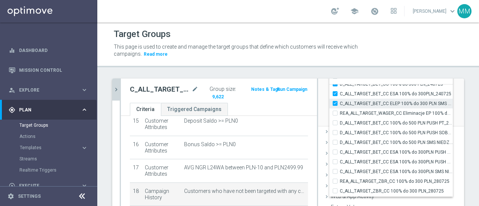
drag, startPoint x: 329, startPoint y: 103, endPoint x: 330, endPoint y: 99, distance: 4.2
click at [335, 102] on input "C_ALL_TARGET_BET_CC ELEP 100% do 300 PLN SMS CZW_210725" at bounding box center [337, 103] width 5 height 5
checkbox input "false"
type input "Selected 115 of 34325"
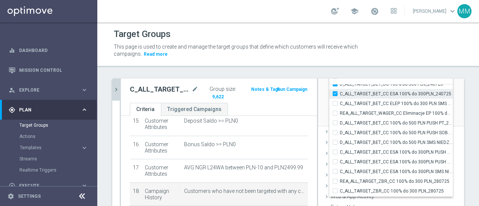
click at [335, 92] on input "C_ALL_TARGET_BET_CC ESA 100% do 300PLN_240725" at bounding box center [337, 93] width 5 height 5
checkbox input "false"
type input "Selected 114 of 34325"
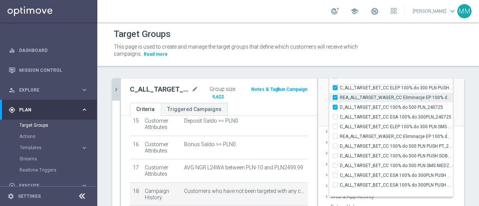
scroll to position [22619, 0]
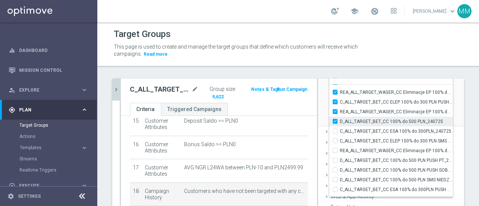
click at [335, 122] on input "D_ALL_TARGET_BET_CC 100% do 500 PLN_240725" at bounding box center [337, 121] width 5 height 5
checkbox input "false"
type input "Selected 113 of 34325"
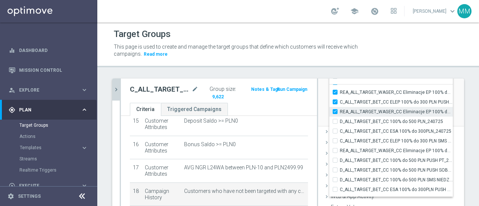
click at [340, 109] on label "REA_ALL_TARGET_WAGER_CC Eliminacje EP 100% do 300 PLN PUSH SR_210725" at bounding box center [396, 112] width 113 height 10
click at [335, 109] on input "REA_ALL_TARGET_WAGER_CC Eliminacje EP 100% do 300 PLN PUSH SR_210725" at bounding box center [337, 111] width 5 height 5
checkbox input "false"
type input "Selected 112 of 34325"
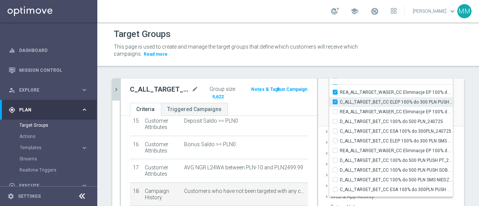
click at [335, 101] on input "C_ALL_TARGET_BET_CC ELEP 100% do 300 PLN PUSH SR_210725" at bounding box center [337, 102] width 5 height 5
checkbox input "false"
type input "Selected 111 of 34325"
drag, startPoint x: 329, startPoint y: 92, endPoint x: 329, endPoint y: 100, distance: 7.5
click at [340, 93] on label "REA_ALL_TARGET_WAGER_CC Eliminacje EP 100% do 300 PLN PUSH WT_210725" at bounding box center [396, 93] width 113 height 10
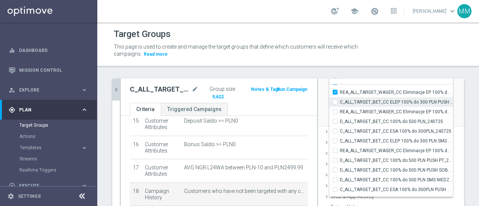
click at [335, 93] on input "REA_ALL_TARGET_WAGER_CC Eliminacje EP 100% do 300 PLN PUSH WT_210725" at bounding box center [337, 92] width 5 height 5
checkbox input "false"
type input "Selected 110 of 34325"
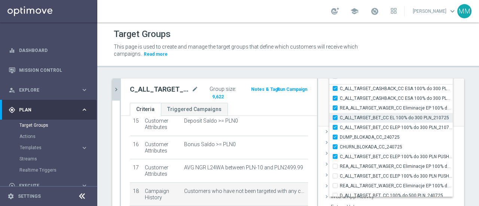
scroll to position [22544, 0]
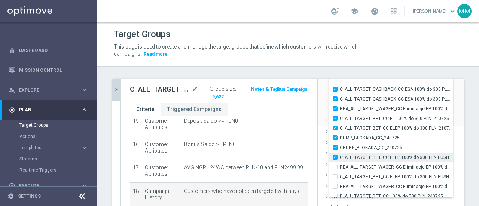
click at [335, 157] on input "C_ALL_TARGET_BET_CC ELEP 100% do 300 PLN PUSH WT_210725" at bounding box center [337, 157] width 5 height 5
checkbox input "false"
type input "Selected 109 of 34325"
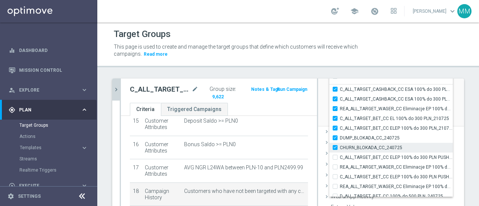
click at [335, 145] on input "CHURN_BLOKADA_CC_240725" at bounding box center [337, 147] width 5 height 5
checkbox input "false"
type input "Selected 108 of 34325"
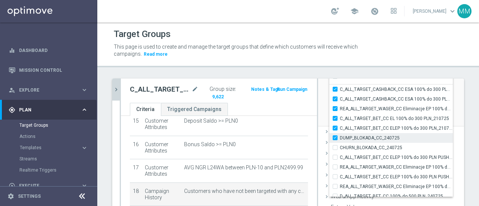
click at [340, 135] on label "DUMP_BLOKADA_CC_240725" at bounding box center [396, 138] width 113 height 10
click at [335, 136] on input "DUMP_BLOKADA_CC_240725" at bounding box center [337, 138] width 5 height 5
checkbox input "false"
type input "Selected 107 of 34325"
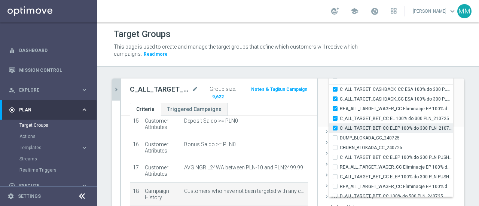
drag, startPoint x: 329, startPoint y: 128, endPoint x: 330, endPoint y: 123, distance: 5.7
click at [340, 128] on label "C_ALL_TARGET_BET_CC ELEP 100% do 300 PLN_210725" at bounding box center [396, 129] width 113 height 10
click at [335, 128] on input "C_ALL_TARGET_BET_CC ELEP 100% do 300 PLN_210725" at bounding box center [337, 128] width 5 height 5
checkbox input "false"
type input "Selected 106 of 34325"
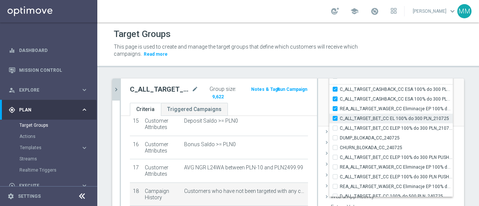
drag, startPoint x: 330, startPoint y: 117, endPoint x: 330, endPoint y: 113, distance: 4.5
click at [335, 117] on input "C_ALL_TARGET_BET_CC EL 100% do 300 PLN_210725" at bounding box center [337, 118] width 5 height 5
checkbox input "false"
type input "Selected 105 of 34325"
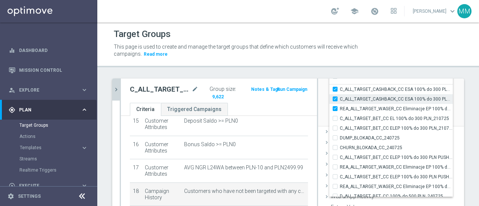
click at [335, 106] on input "REA_ALL_TARGET_WAGER_CC Eliminacje EP 100% do 300 PLN_210725" at bounding box center [337, 108] width 5 height 5
checkbox input "false"
type input "Selected 104 of 34325"
click at [340, 98] on label "C_ALL_TARGET_CASHBACK_CC ESA 100% do 300 PLN NIEDZ_170725" at bounding box center [396, 99] width 113 height 10
click at [335, 98] on input "C_ALL_TARGET_CASHBACK_CC ESA 100% do 300 PLN NIEDZ_170725" at bounding box center [337, 99] width 5 height 5
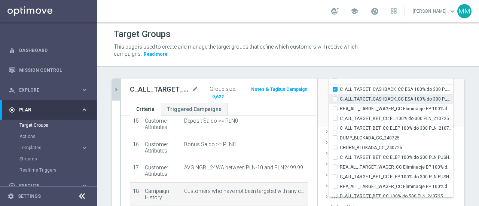
checkbox input "false"
type input "Selected 103 of 34325"
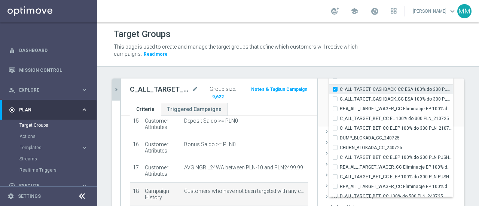
click at [335, 89] on input "C_ALL_TARGET_CASHBACK_CC ESA 100% do 300 PLN PUSH SOB_170725" at bounding box center [337, 89] width 5 height 5
checkbox input "false"
type input "Selected 102 of 34325"
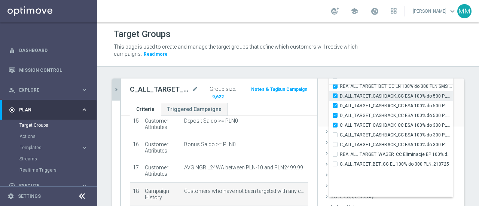
scroll to position [22469, 0]
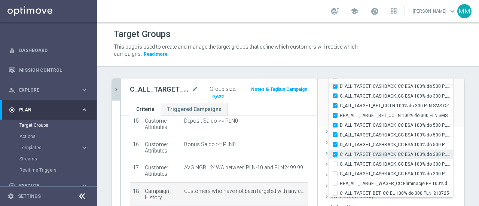
click at [331, 158] on div "C_ALL_TARGET_CASHBACK_CC ESA 100% do 300 PLN PUSH PT_170725" at bounding box center [392, 155] width 124 height 10
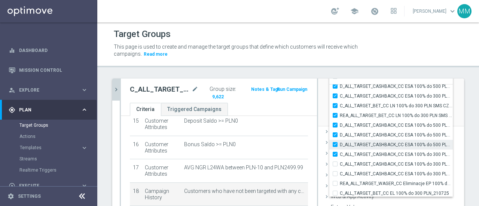
drag, startPoint x: 330, startPoint y: 152, endPoint x: 330, endPoint y: 145, distance: 7.5
click at [335, 152] on input "C_ALL_TARGET_CASHBACK_CC ESA 100% do 300 PLN PUSH PT_170725" at bounding box center [337, 154] width 5 height 5
checkbox input "false"
type input "Selected 101 of 34325"
click at [335, 143] on input "D_ALL_TARGET_CASHBACK_CC ESA 100% do 500 PLN SMS NIEDZ_170725" at bounding box center [337, 144] width 5 height 5
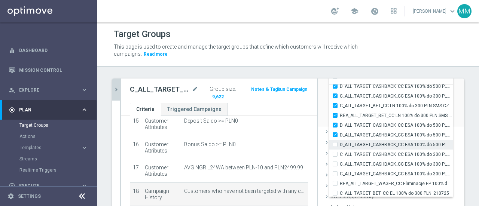
checkbox input "false"
type input "Selected 100 of 34325"
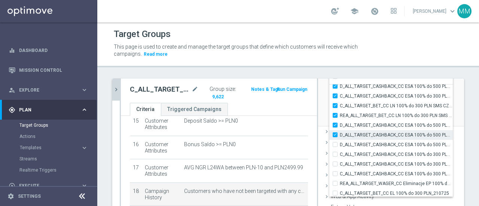
click at [330, 130] on div "D_ALL_TARGET_CASHBACK_CC ESA 100% do 500 PLN PUSH SOB_170725" at bounding box center [392, 135] width 124 height 10
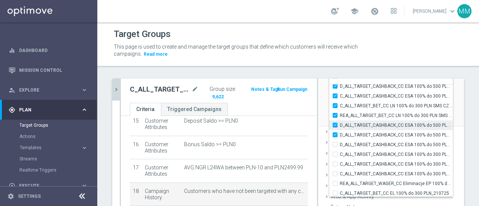
click at [335, 124] on input "D_ALL_TARGET_CASHBACK_CC ESA 100% do 500 PLN PUSH PT_170725" at bounding box center [337, 125] width 5 height 5
drag, startPoint x: 330, startPoint y: 136, endPoint x: 330, endPoint y: 129, distance: 7.2
click at [335, 133] on input "D_ALL_TARGET_CASHBACK_CC ESA 100% do 500 PLN PUSH SOB_170725" at bounding box center [337, 135] width 5 height 5
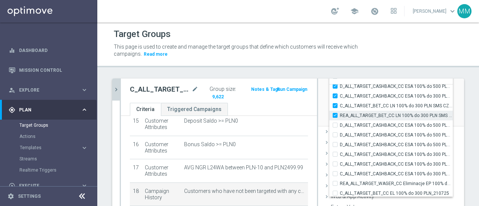
click at [335, 115] on input "REA_ALL_TARGET_BET_CC LN 100% do 300 PLN SMS CZW_140725" at bounding box center [337, 115] width 5 height 5
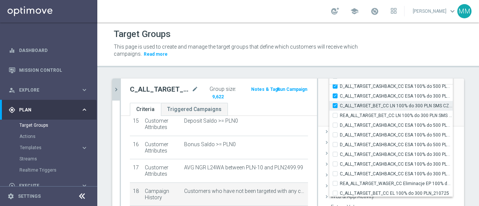
click at [335, 103] on input "C_ALL_TARGET_BET_CC LN 100% do 300 PLN SMS CZW_140725" at bounding box center [337, 105] width 5 height 5
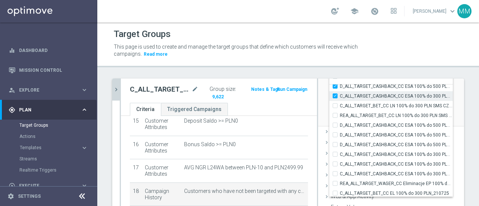
click at [335, 96] on input "C_ALL_TARGET_CASHBACK_CC ESA 100% do 300 PLN_170725" at bounding box center [337, 96] width 5 height 5
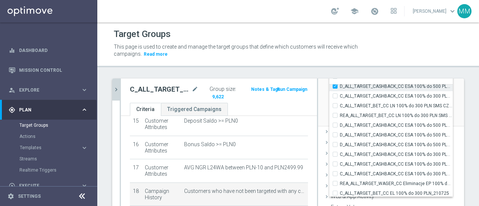
click at [335, 87] on input "D_ALL_TARGET_CASHBACK_CC ESA 100% do 500 PLN_170725" at bounding box center [337, 86] width 5 height 5
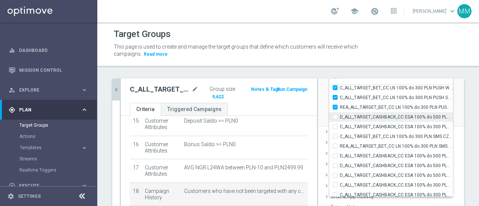
scroll to position [22432, 0]
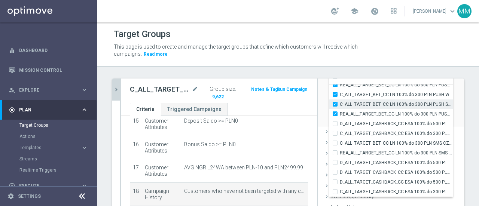
drag, startPoint x: 329, startPoint y: 114, endPoint x: 330, endPoint y: 108, distance: 5.7
click at [335, 113] on input "REA_ALL_TARGET_BET_CC LN 100% do 300 PLN PUSH SR_140725" at bounding box center [337, 114] width 5 height 5
click at [335, 104] on input "C_ALL_TARGET_BET_CC LN 100% do 300 PLN PUSH SR_140725" at bounding box center [337, 104] width 5 height 5
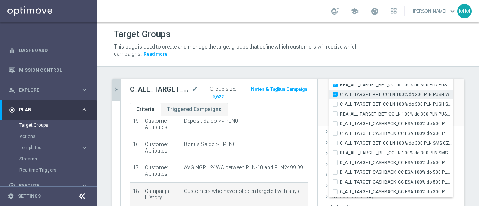
click at [335, 93] on input "C_ALL_TARGET_BET_CC LN 100% do 300 PLN PUSH WT_140725" at bounding box center [337, 94] width 5 height 5
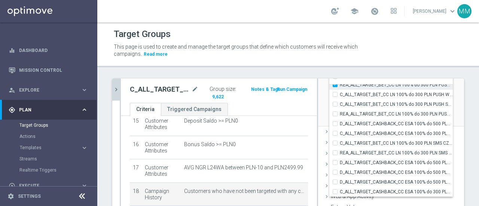
click at [335, 85] on input "REA_ALL_TARGET_BET_CC LN 100% do 300 PLN PUSH WT_140725" at bounding box center [337, 84] width 5 height 5
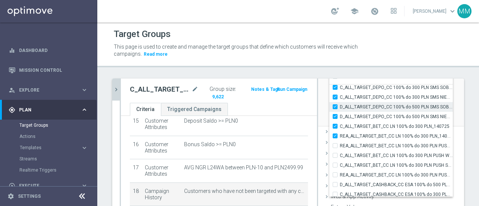
scroll to position [22357, 0]
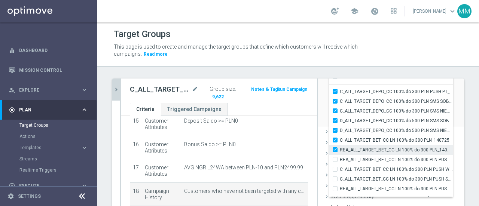
click at [335, 151] on input "REA_ALL_TARGET_BET_CC LN 100% do 300 PLN_140725" at bounding box center [337, 150] width 5 height 5
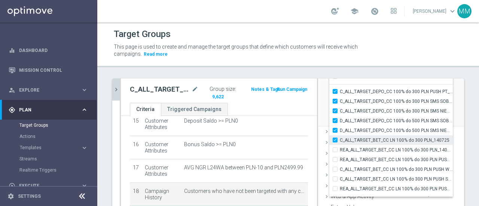
click at [335, 139] on input "C_ALL_TARGET_BET_CC LN 100% do 300 PLN_140725" at bounding box center [337, 140] width 5 height 5
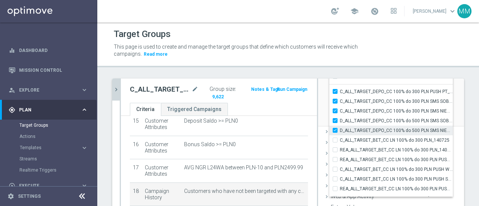
click at [330, 125] on div "D_ALL_TARGET_DEPO_CC 100% do 500 PLN SMS SOB_100725" at bounding box center [392, 121] width 124 height 10
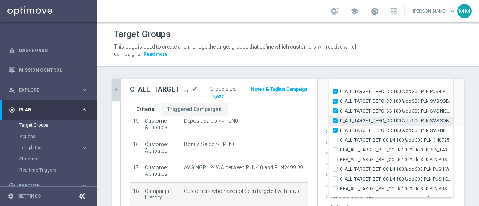
drag, startPoint x: 330, startPoint y: 130, endPoint x: 330, endPoint y: 124, distance: 6.4
click at [335, 128] on input "D_ALL_TARGET_DEPO_CC 100% do 500 PLN SMS NIEDZ_100725" at bounding box center [337, 130] width 5 height 5
drag, startPoint x: 330, startPoint y: 122, endPoint x: 330, endPoint y: 115, distance: 6.4
click at [335, 121] on input "D_ALL_TARGET_DEPO_CC 100% do 500 PLN SMS SOB_100725" at bounding box center [337, 120] width 5 height 5
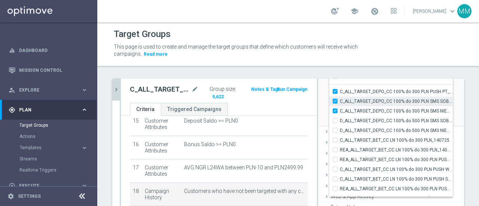
click at [340, 107] on label "C_ALL_TARGET_DEPO_CC 100% do 300 PLN SMS NIEDZ_100725" at bounding box center [396, 111] width 113 height 10
click at [335, 109] on input "C_ALL_TARGET_DEPO_CC 100% do 300 PLN SMS NIEDZ_100725" at bounding box center [337, 111] width 5 height 5
click at [335, 100] on input "C_ALL_TARGET_DEPO_CC 100% do 300 PLN SMS SOB_100725" at bounding box center [337, 101] width 5 height 5
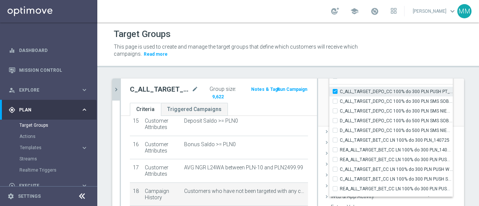
click at [335, 90] on input "C_ALL_TARGET_DEPO_CC 100% do 300 PLN PUSH PT_100725" at bounding box center [337, 91] width 5 height 5
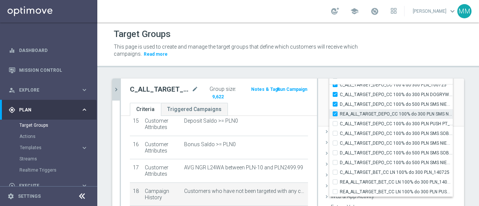
scroll to position [22319, 0]
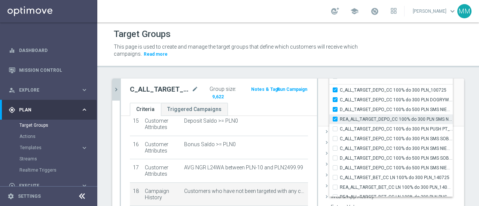
click at [335, 118] on input "REA_ALL_TARGET_DEPO_CC 100% do 300 PLN SMS NIEDZ_070725" at bounding box center [337, 119] width 5 height 5
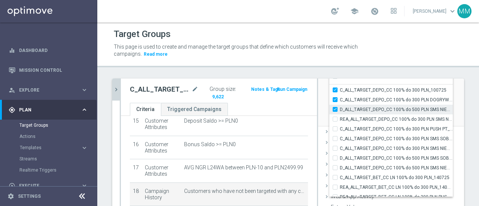
click at [335, 108] on input "D_ALL_TARGET_DEPO_CC 100% do 500 PLN SMS NIEDZ_070725" at bounding box center [337, 109] width 5 height 5
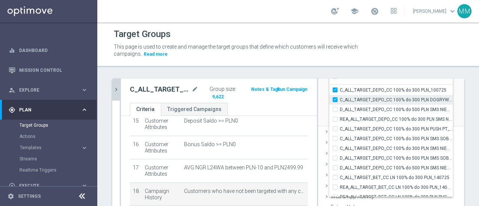
click at [335, 100] on input "C_ALL_TARGET_DEPO_CC 100% do 300 PLN DOGRYWKA_100725" at bounding box center [337, 99] width 5 height 5
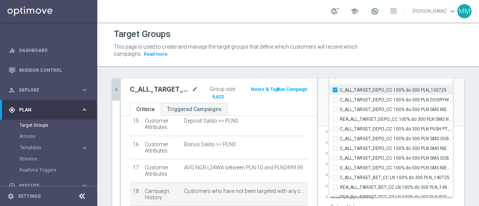
click at [335, 90] on input "C_ALL_TARGET_DEPO_CC 100% do 300 PLN_100725" at bounding box center [337, 90] width 5 height 5
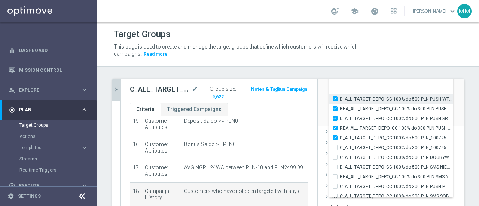
scroll to position [22244, 0]
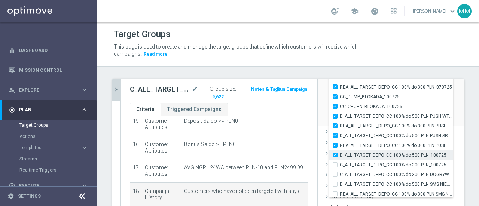
click at [335, 155] on input "D_ALL_TARGET_DEPO_CC 100% do 500 PLN_100725" at bounding box center [337, 155] width 5 height 5
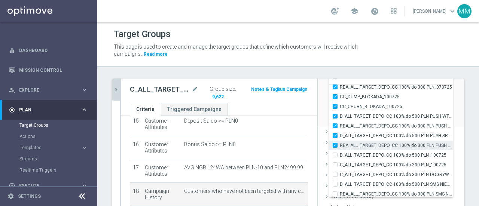
click at [335, 147] on input "REA_ALL_TARGET_DEPO_CC 100% do 300 PLN PUSH SR_070725" at bounding box center [337, 145] width 5 height 5
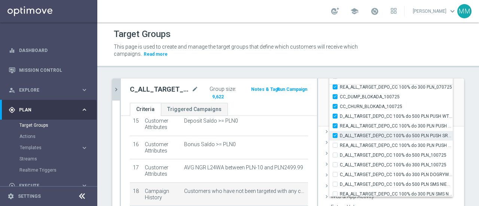
click at [335, 134] on input "D_ALL_TARGET_DEPO_CC 100% do 500 PLN PUSH SR_070725" at bounding box center [337, 135] width 5 height 5
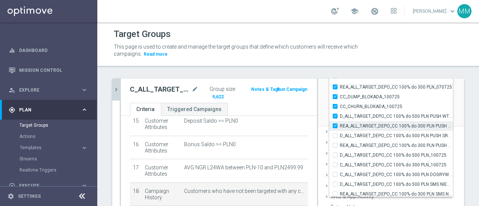
click at [335, 125] on input "REA_ALL_TARGET_DEPO_CC 100% do 300 PLN PUSH WT_070725" at bounding box center [337, 126] width 5 height 5
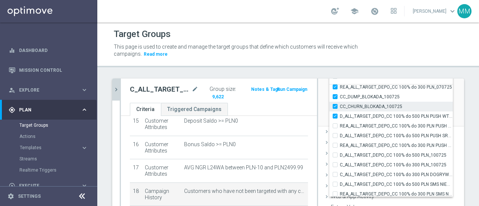
drag, startPoint x: 330, startPoint y: 115, endPoint x: 330, endPoint y: 110, distance: 5.3
click at [335, 115] on input "D_ALL_TARGET_DEPO_CC 100% do 500 PLN PUSH WT_070725" at bounding box center [337, 116] width 5 height 5
click at [335, 105] on input "CC_CHURN_BLOKADA_100725" at bounding box center [337, 106] width 5 height 5
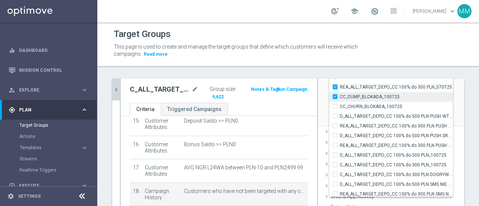
click at [335, 98] on input "CC_DUMP_BLOKADA_100725" at bounding box center [337, 96] width 5 height 5
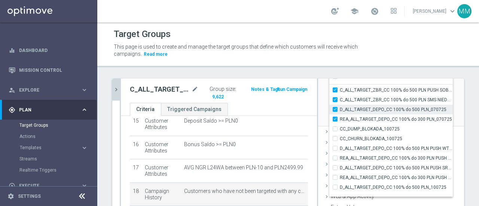
scroll to position [22207, 0]
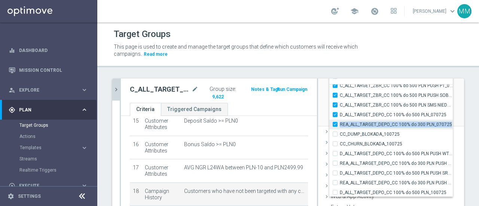
click at [330, 125] on div "REA_ALL_TARGET_DEPO_CC 100% do 300 PLN_070725" at bounding box center [392, 125] width 124 height 10
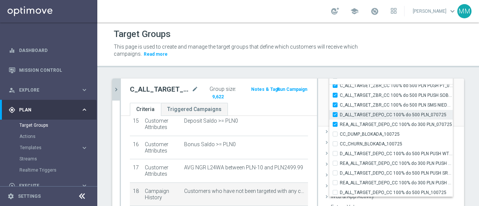
click at [340, 111] on label "D_ALL_TARGET_DEPO_CC 100% do 500 PLN_070725" at bounding box center [396, 115] width 113 height 10
click at [335, 112] on input "D_ALL_TARGET_DEPO_CC 100% do 500 PLN_070725" at bounding box center [337, 114] width 5 height 5
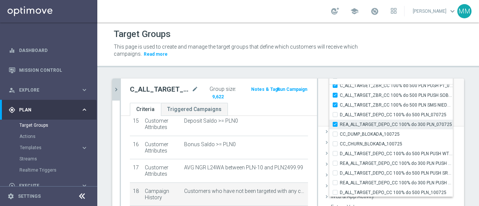
click at [340, 122] on label "REA_ALL_TARGET_DEPO_CC 100% do 300 PLN_070725" at bounding box center [396, 125] width 113 height 10
click at [335, 122] on input "REA_ALL_TARGET_DEPO_CC 100% do 300 PLN_070725" at bounding box center [337, 124] width 5 height 5
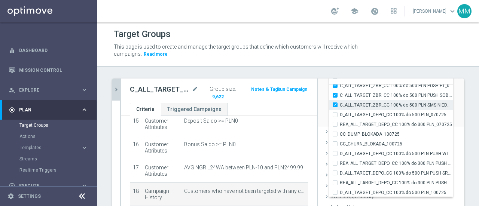
click at [340, 102] on label "C_ALL_TARGET_ZBR_CC 100% do 500 PLN SMS NIEDZ_030725" at bounding box center [396, 105] width 113 height 10
click at [335, 103] on input "C_ALL_TARGET_ZBR_CC 100% do 500 PLN SMS NIEDZ_030725" at bounding box center [337, 105] width 5 height 5
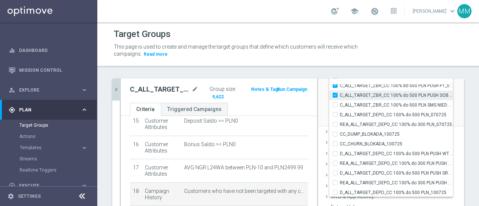
click at [335, 96] on input "C_ALL_TARGET_ZBR_CC 100% do 500 PLN PUSH SOB_030725" at bounding box center [337, 95] width 5 height 5
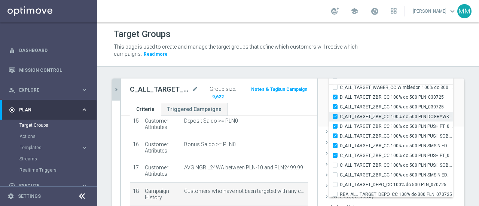
scroll to position [22132, 0]
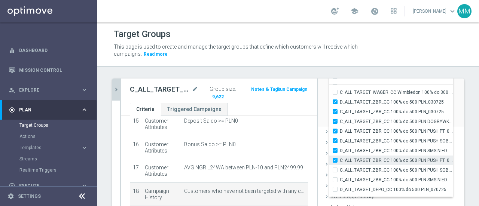
click at [335, 159] on input "C_ALL_TARGET_ZBR_CC 100% do 500 PLN PUSH PT_030725" at bounding box center [337, 160] width 5 height 5
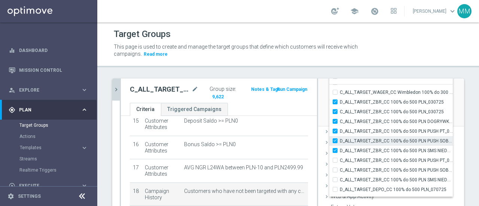
drag, startPoint x: 331, startPoint y: 150, endPoint x: 330, endPoint y: 142, distance: 7.9
click at [335, 149] on input "D_ALL_TARGET_ZBR_CC 100% do 500 PLN SMS NIEDZ_030725" at bounding box center [337, 150] width 5 height 5
click at [340, 137] on label "D_ALL_TARGET_ZBR_CC 100% do 500 PLN PUSH SOB_030725" at bounding box center [396, 141] width 113 height 10
click at [335, 139] on input "D_ALL_TARGET_ZBR_CC 100% do 500 PLN PUSH SOB_030725" at bounding box center [337, 141] width 5 height 5
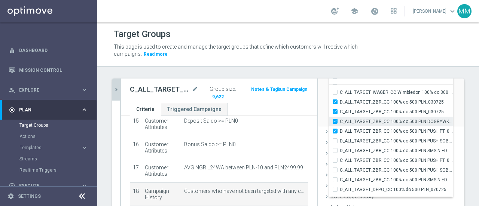
drag, startPoint x: 330, startPoint y: 131, endPoint x: 330, endPoint y: 124, distance: 6.4
click at [335, 130] on input "D_ALL_TARGET_ZBR_CC 100% do 500 PLN PUSH PT_030725" at bounding box center [337, 131] width 5 height 5
drag, startPoint x: 330, startPoint y: 121, endPoint x: 330, endPoint y: 116, distance: 4.9
click at [335, 121] on input "C_ALL_TARGET_ZBR_CC 100% do 500 PLN DOGRYWKA_030725" at bounding box center [337, 121] width 5 height 5
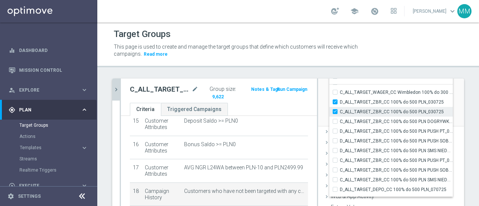
click at [335, 112] on input "C_ALL_TARGET_ZBR_CC 100% do 500 PLN_030725" at bounding box center [337, 111] width 5 height 5
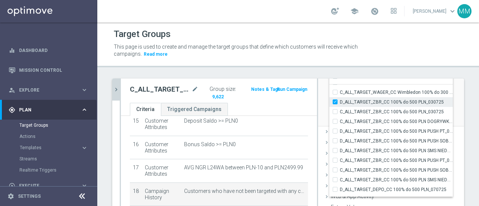
click at [335, 103] on input "D_ALL_TARGET_ZBR_CC 100% do 500 PLN_030725" at bounding box center [337, 102] width 5 height 5
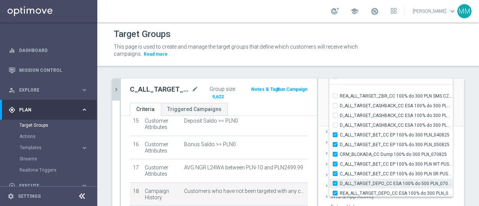
scroll to position [22844, 0]
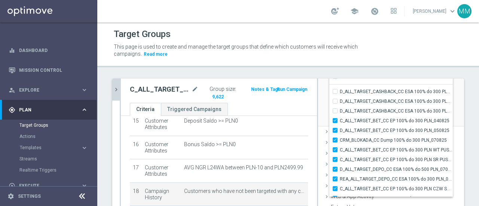
click at [466, 133] on div "search more_vert Prioritize Customer Target Groups library_add create_new_folde…" at bounding box center [288, 172] width 382 height 187
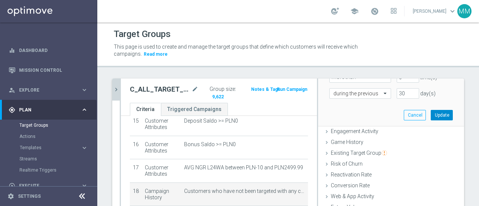
click at [433, 114] on button "Update" at bounding box center [442, 115] width 22 height 10
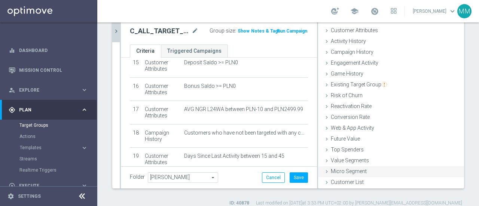
scroll to position [66, 0]
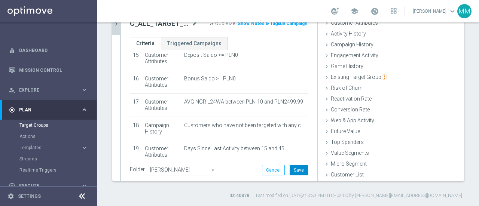
click at [292, 172] on button "Save" at bounding box center [299, 170] width 18 height 10
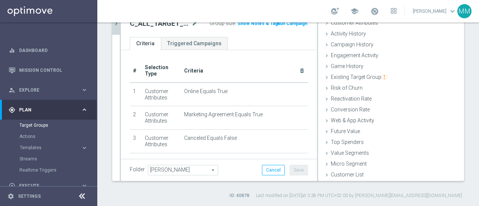
scroll to position [0, 0]
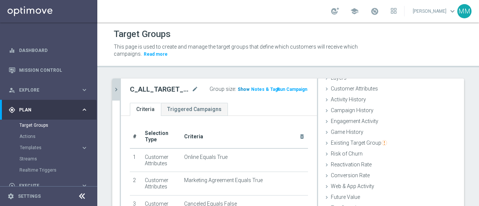
click at [239, 90] on span "Show" at bounding box center [244, 89] width 12 height 5
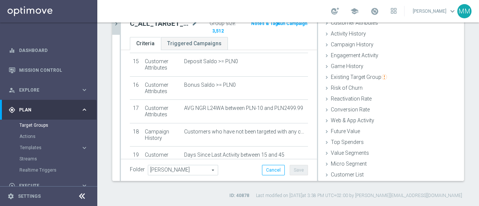
scroll to position [470, 0]
